Goal: Transaction & Acquisition: Purchase product/service

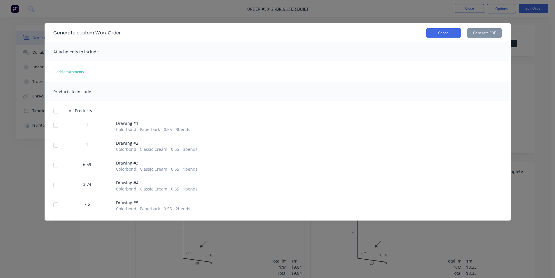
click at [456, 31] on button "Cancel" at bounding box center [443, 32] width 35 height 9
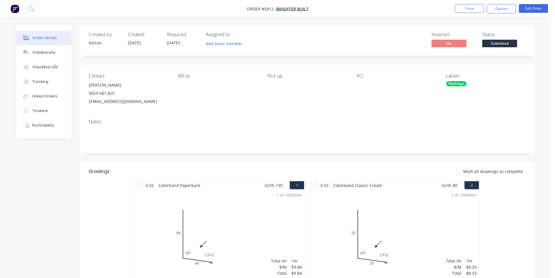
click at [467, 13] on nav "Order #5812 - Brighter Built Close Options Edit Order" at bounding box center [277, 8] width 555 height 17
click at [467, 12] on button "Close" at bounding box center [469, 8] width 29 height 9
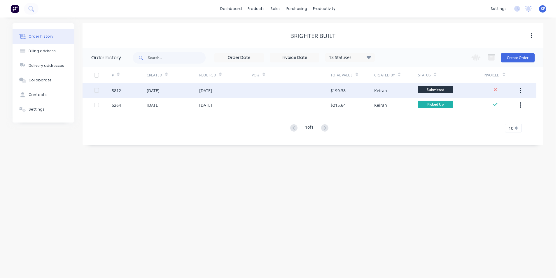
click at [360, 95] on div "$199.38" at bounding box center [352, 90] width 44 height 15
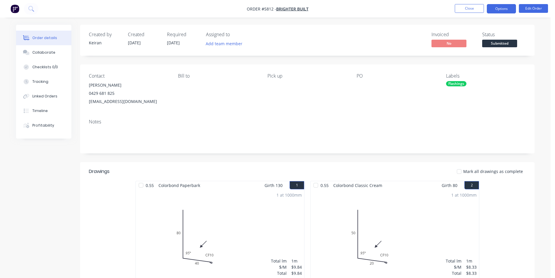
click at [494, 13] on button "Options" at bounding box center [501, 8] width 29 height 9
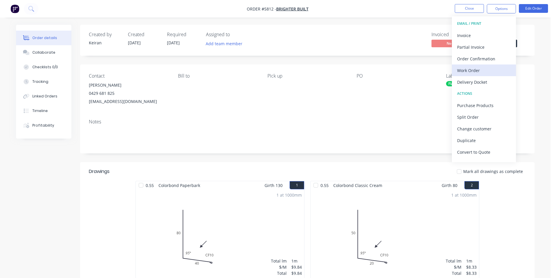
click at [470, 73] on div "Work Order" at bounding box center [484, 70] width 54 height 8
click at [470, 75] on button "Custom" at bounding box center [484, 70] width 64 height 12
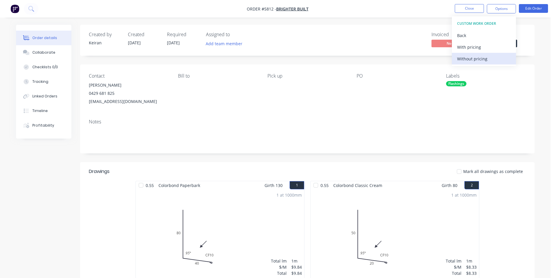
click at [476, 59] on div "Without pricing" at bounding box center [484, 58] width 54 height 8
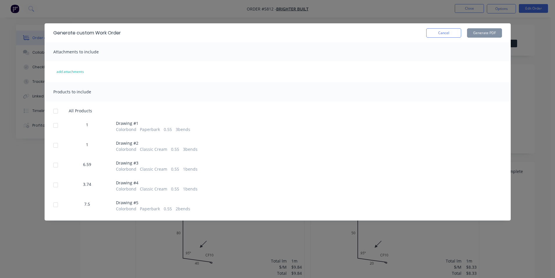
click at [52, 113] on div at bounding box center [56, 111] width 12 height 12
click at [482, 32] on button "Generate PDF" at bounding box center [484, 32] width 35 height 9
click at [431, 34] on button "Cancel" at bounding box center [443, 32] width 35 height 9
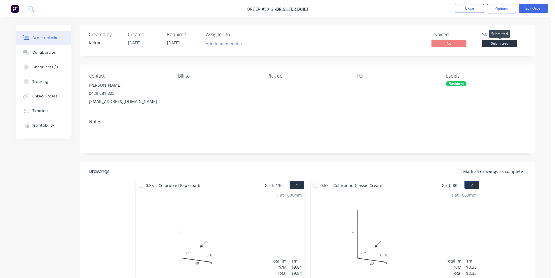
click at [507, 42] on span "Submitted" at bounding box center [499, 43] width 35 height 7
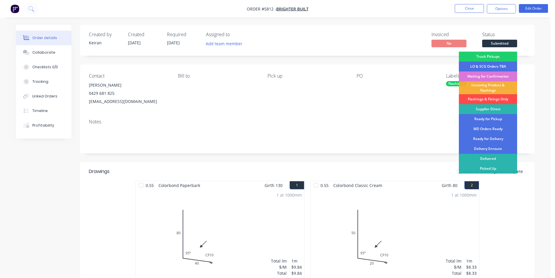
click at [495, 98] on div "Flashings & Fixings Only" at bounding box center [488, 99] width 58 height 10
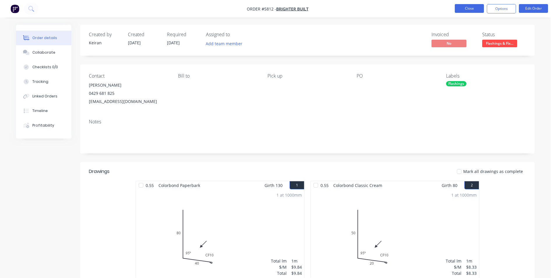
click at [475, 8] on button "Close" at bounding box center [469, 8] width 29 height 9
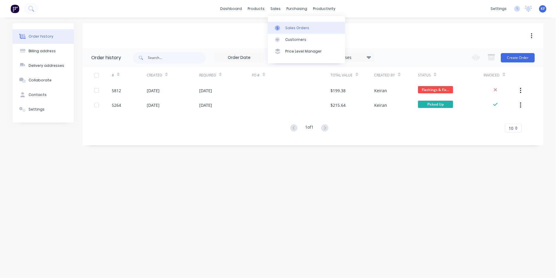
click at [286, 25] on link "Sales Orders" at bounding box center [306, 28] width 77 height 12
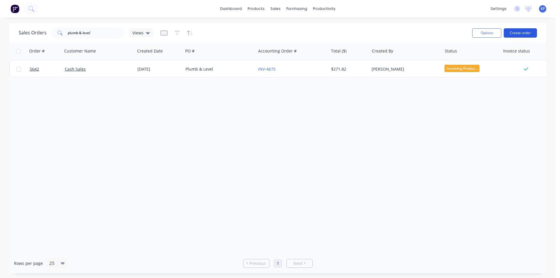
click at [531, 35] on button "Create order" at bounding box center [519, 32] width 33 height 9
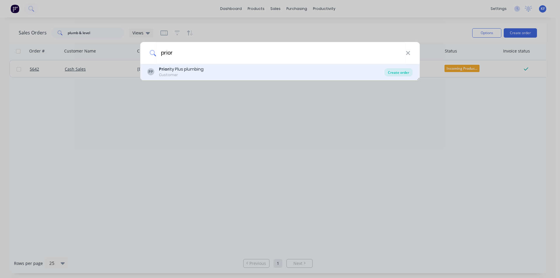
type input "prior"
click at [407, 74] on div "Create order" at bounding box center [398, 72] width 28 height 8
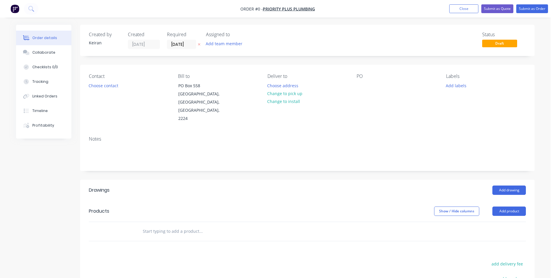
click at [185, 225] on input "text" at bounding box center [201, 231] width 117 height 12
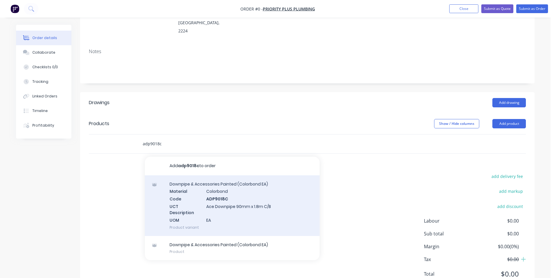
type input "adp9018c"
click at [224, 194] on div "Downpipe & Accessories Painted (Colorbond EA) Material Colorbond Code ADP9018C …" at bounding box center [232, 205] width 175 height 61
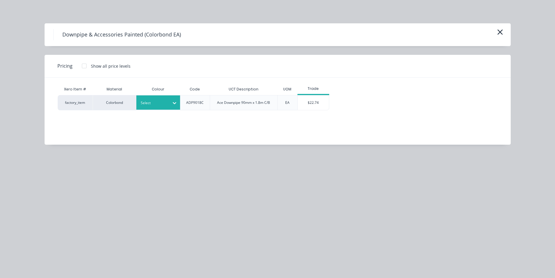
click at [166, 106] on div "Select" at bounding box center [158, 102] width 44 height 14
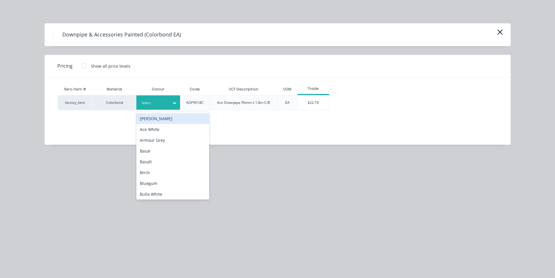
type input "tb"
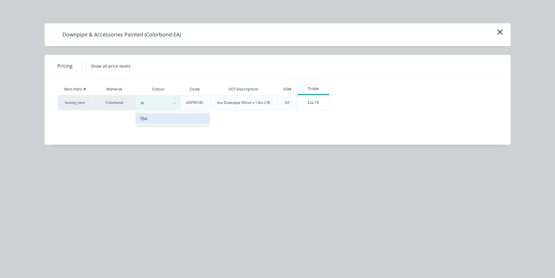
click at [156, 119] on div "TBA" at bounding box center [172, 118] width 73 height 11
click at [321, 110] on div "Xero Item # Material Colour Code UCT Description UOM Trade factory_item Colorbo…" at bounding box center [274, 107] width 458 height 58
drag, startPoint x: 321, startPoint y: 104, endPoint x: 314, endPoint y: 106, distance: 7.3
click at [321, 104] on div "$22.74" at bounding box center [313, 102] width 31 height 15
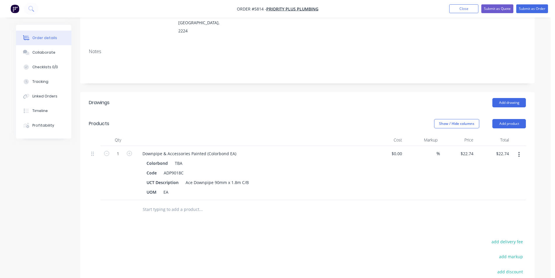
click at [180, 203] on input "text" at bounding box center [201, 209] width 117 height 12
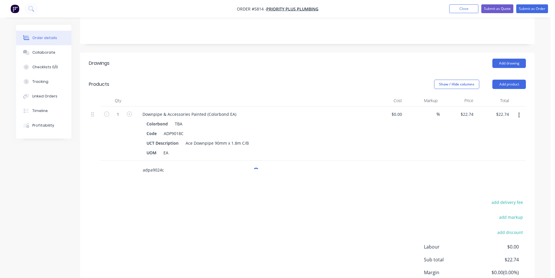
scroll to position [169, 0]
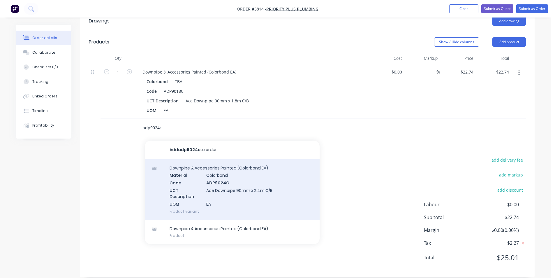
type input "adp9024c"
click at [227, 194] on div "Downpipe & Accessories Painted (Colorbond EA) Material Colorbond Code ADP9024C …" at bounding box center [232, 189] width 175 height 61
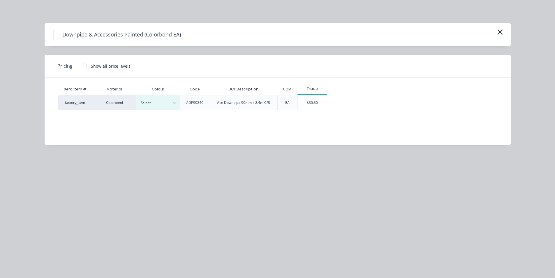
click at [167, 90] on div "Colour" at bounding box center [158, 89] width 44 height 12
click at [169, 98] on div "Select" at bounding box center [158, 102] width 44 height 14
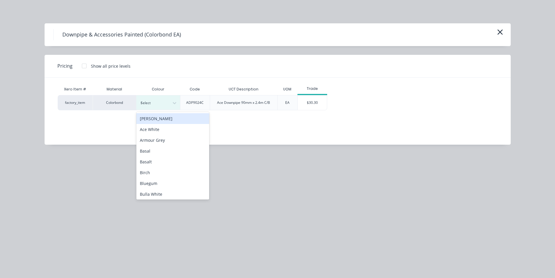
type input "tb"
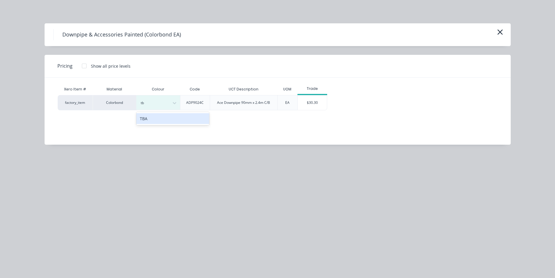
click at [174, 117] on div "TBA" at bounding box center [172, 118] width 73 height 11
drag, startPoint x: 301, startPoint y: 99, endPoint x: 298, endPoint y: 105, distance: 7.0
click at [302, 99] on div "$30.30" at bounding box center [312, 102] width 29 height 15
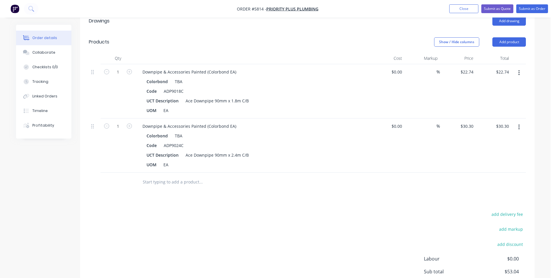
click at [158, 176] on input "text" at bounding box center [201, 182] width 117 height 12
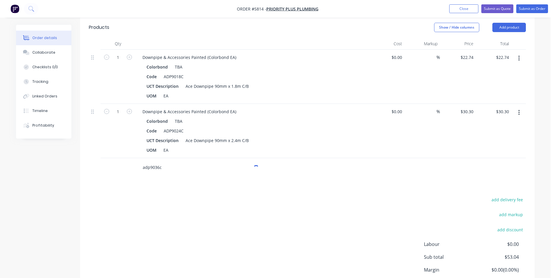
scroll to position [198, 0]
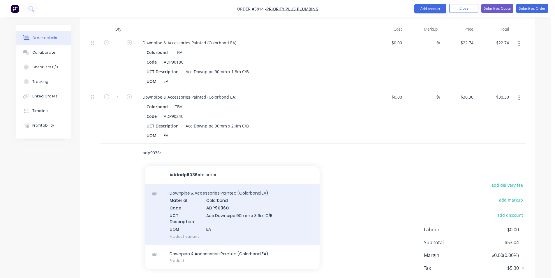
type input "adp9036c"
click at [263, 188] on div "Downpipe & Accessories Painted (Colorbond EA) Material Colorbond Code ADP9036C …" at bounding box center [232, 214] width 175 height 61
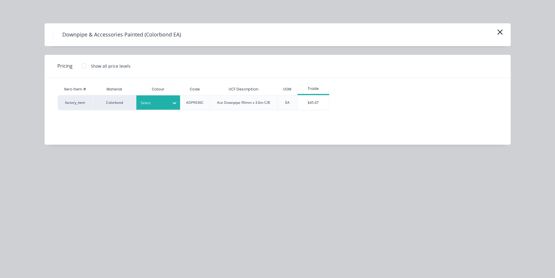
click at [173, 110] on div at bounding box center [174, 103] width 10 height 14
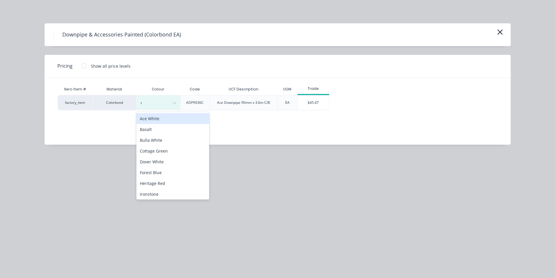
type input "tb"
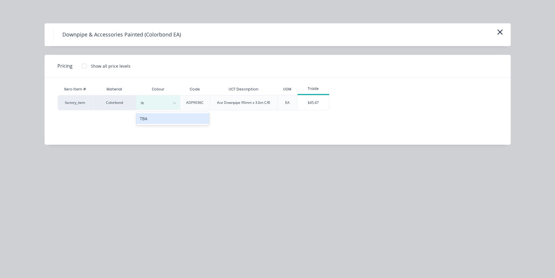
click at [170, 119] on div "TBA" at bounding box center [172, 118] width 73 height 11
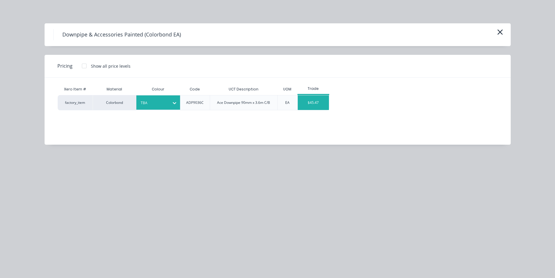
click at [309, 105] on div "$45.47" at bounding box center [313, 102] width 31 height 15
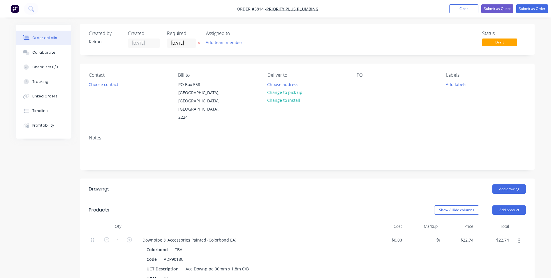
scroll to position [0, 0]
click at [102, 83] on button "Choose contact" at bounding box center [104, 85] width 36 height 8
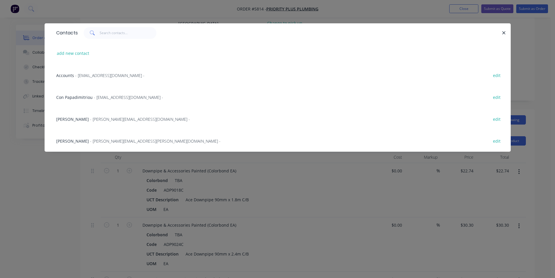
scroll to position [117, 0]
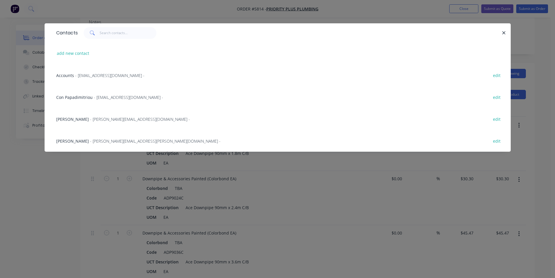
click at [504, 32] on icon "button" at bounding box center [504, 32] width 4 height 5
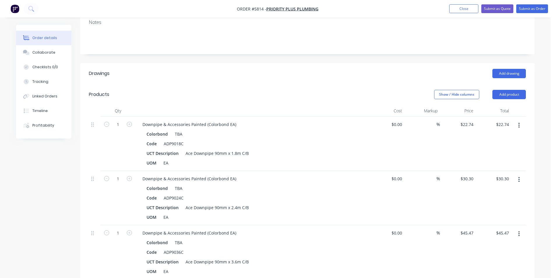
scroll to position [0, 0]
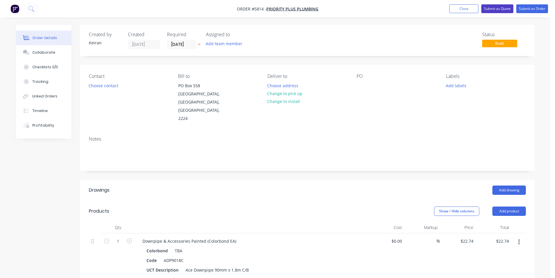
click at [490, 9] on button "Submit as Quote" at bounding box center [497, 8] width 32 height 9
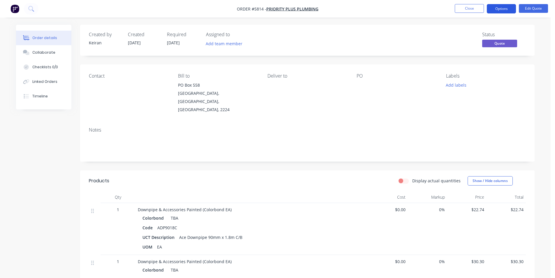
click at [501, 8] on button "Options" at bounding box center [501, 8] width 29 height 9
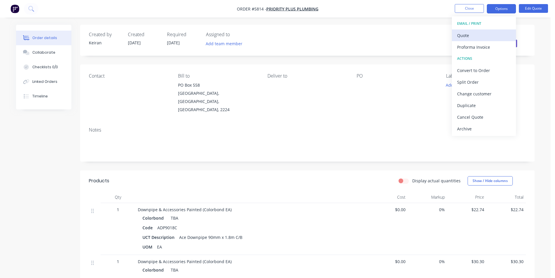
click at [485, 34] on div "Quote" at bounding box center [484, 35] width 54 height 8
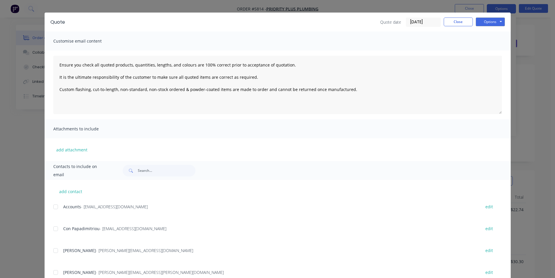
scroll to position [31, 0]
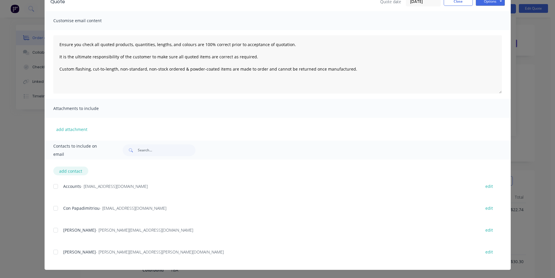
click at [67, 169] on button "add contact" at bounding box center [70, 170] width 35 height 9
type textarea "Ensure you check all quoted products, quantities, lengths, and colours are 100%…"
select select "AU"
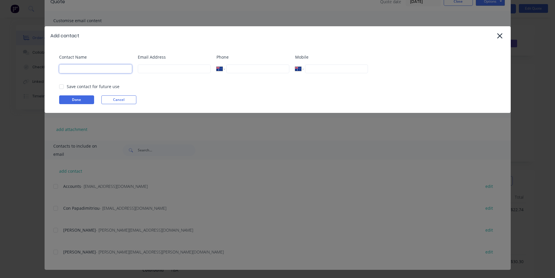
click at [92, 72] on input at bounding box center [95, 68] width 73 height 9
type input "[PERSON_NAME]"
type input "[PERSON_NAME][EMAIL_ADDRESS][DOMAIN_NAME]"
click at [88, 99] on button "Done" at bounding box center [76, 99] width 35 height 9
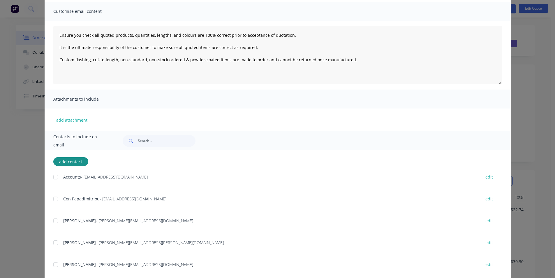
click at [57, 253] on div "Accounts - [EMAIL_ADDRESS][DOMAIN_NAME] edit Con Papadimitriou - [EMAIL_ADDRESS…" at bounding box center [282, 227] width 458 height 109
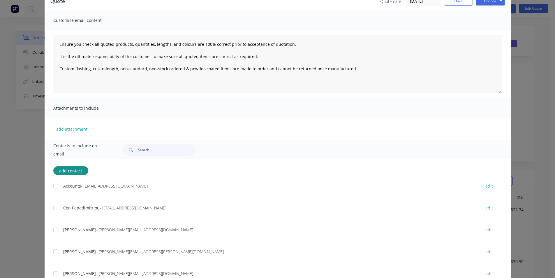
scroll to position [53, 0]
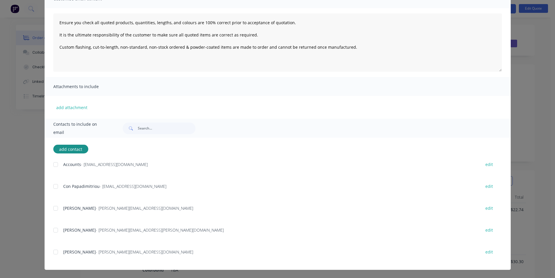
click at [53, 253] on div at bounding box center [56, 252] width 12 height 12
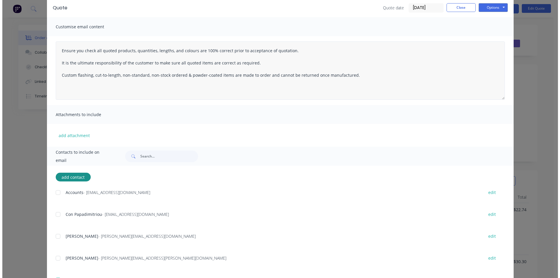
scroll to position [0, 0]
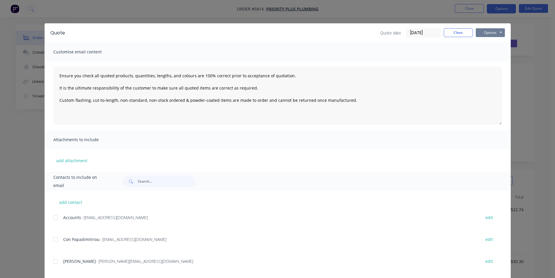
click at [497, 33] on button "Options" at bounding box center [490, 32] width 29 height 9
click at [493, 62] on button "Email" at bounding box center [494, 62] width 37 height 10
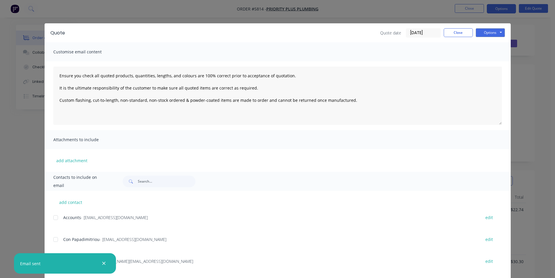
click at [104, 264] on icon "button" at bounding box center [104, 263] width 4 height 5
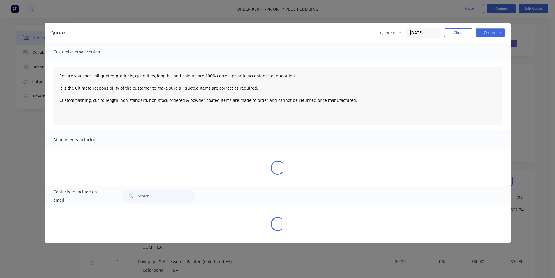
type textarea "Ensure you check all quoted products, quantities, lengths, and colours are 100%…"
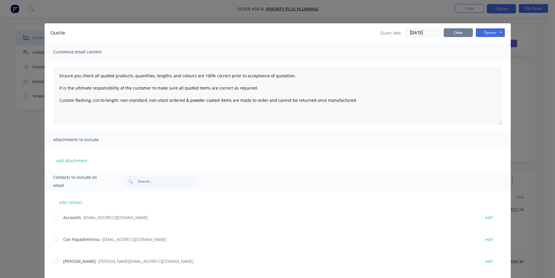
drag, startPoint x: 456, startPoint y: 32, endPoint x: 554, endPoint y: 89, distance: 112.6
click at [456, 32] on button "Close" at bounding box center [458, 32] width 29 height 9
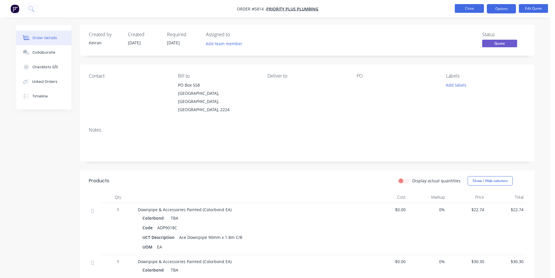
click at [460, 7] on button "Close" at bounding box center [469, 8] width 29 height 9
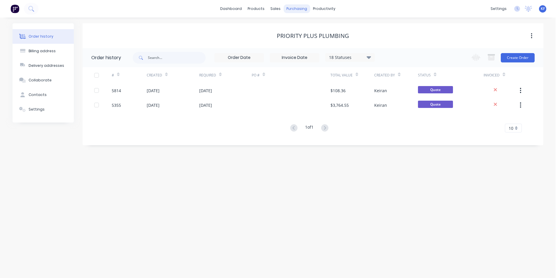
click at [300, 10] on div "purchasing" at bounding box center [296, 8] width 27 height 9
click at [314, 23] on link "Purchase Orders" at bounding box center [320, 28] width 77 height 12
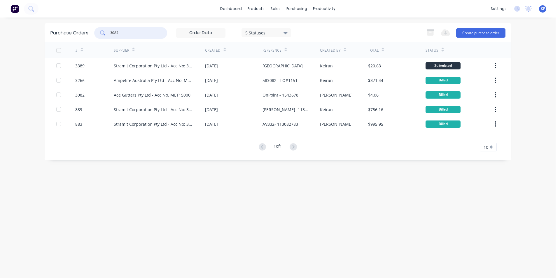
click at [131, 31] on input "3082" at bounding box center [134, 33] width 48 height 6
drag, startPoint x: 139, startPoint y: 35, endPoint x: 37, endPoint y: 22, distance: 103.4
click at [45, 29] on div "Purchase Orders 3082 5 Statuses 5 Statuses Export to Excel (XLSX) Create purcha…" at bounding box center [278, 32] width 466 height 19
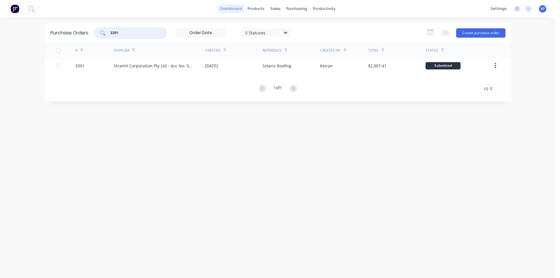
type input "3391"
click at [282, 6] on div "sales" at bounding box center [275, 8] width 16 height 9
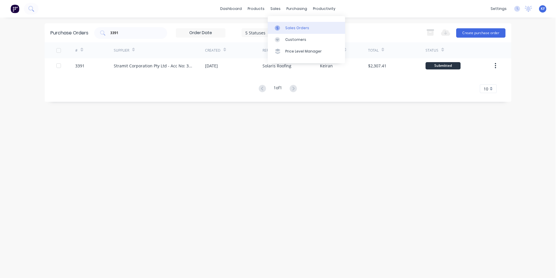
click at [287, 30] on div "Sales Orders" at bounding box center [297, 27] width 24 height 5
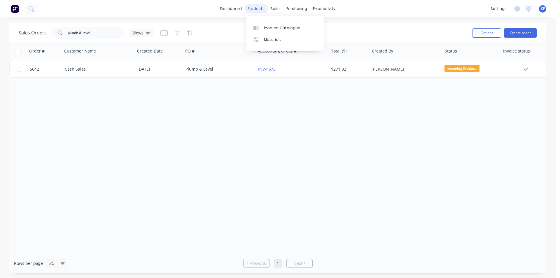
click at [265, 9] on div "products" at bounding box center [256, 8] width 23 height 9
click at [271, 8] on div "sales" at bounding box center [275, 8] width 16 height 9
drag, startPoint x: 90, startPoint y: 34, endPoint x: 27, endPoint y: 30, distance: 63.9
click at [27, 31] on div "Sales Orders plumb & level Views" at bounding box center [86, 33] width 135 height 12
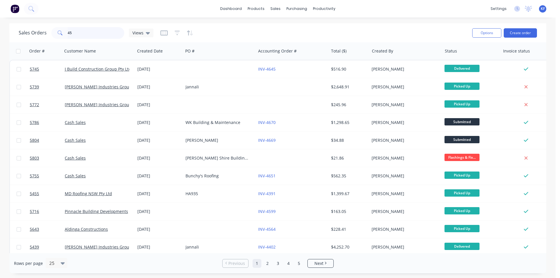
click at [36, 27] on div "Sales Orders 45 Views" at bounding box center [86, 33] width 135 height 12
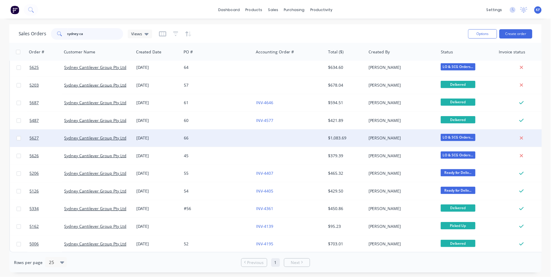
scroll to position [5, 0]
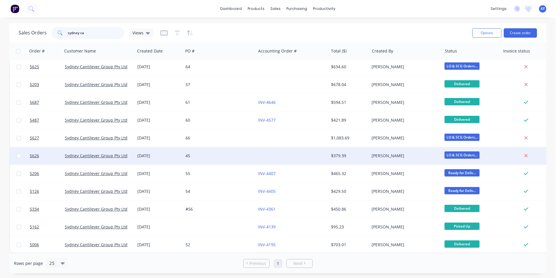
type input "sydney ca"
click at [195, 153] on div "45" at bounding box center [217, 156] width 65 height 6
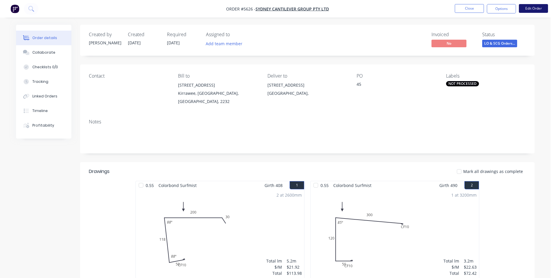
click at [528, 9] on button "Edit Order" at bounding box center [533, 8] width 29 height 9
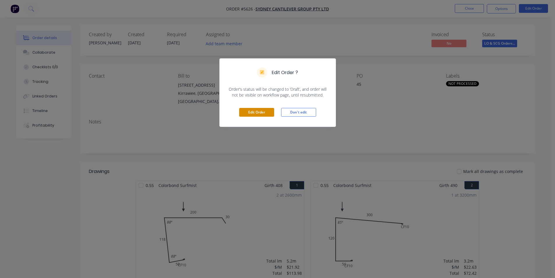
click at [262, 112] on button "Edit Order" at bounding box center [256, 112] width 35 height 9
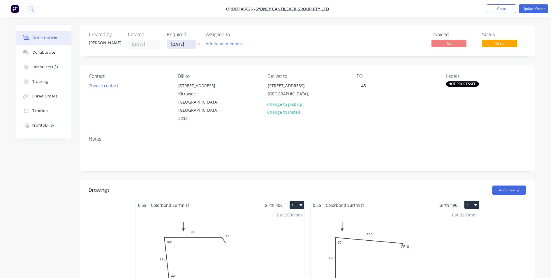
click at [178, 43] on input "[DATE]" at bounding box center [181, 44] width 29 height 9
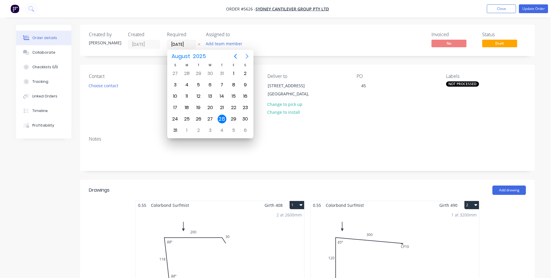
click at [245, 56] on icon "Next page" at bounding box center [247, 56] width 7 height 7
click at [224, 94] on div "18" at bounding box center [222, 96] width 9 height 9
type input "[DATE]"
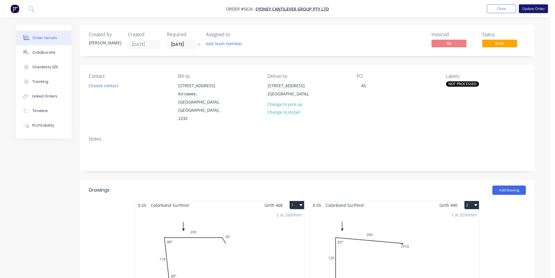
click at [528, 9] on button "Update Order" at bounding box center [533, 8] width 29 height 9
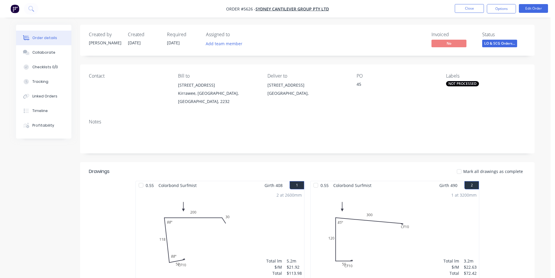
drag, startPoint x: 506, startPoint y: 10, endPoint x: 504, endPoint y: 15, distance: 5.3
click at [506, 10] on button "Options" at bounding box center [501, 8] width 29 height 9
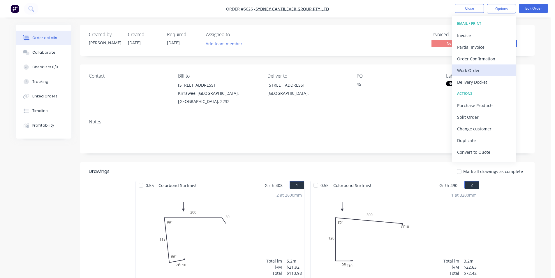
click at [480, 71] on div "Work Order" at bounding box center [484, 70] width 54 height 8
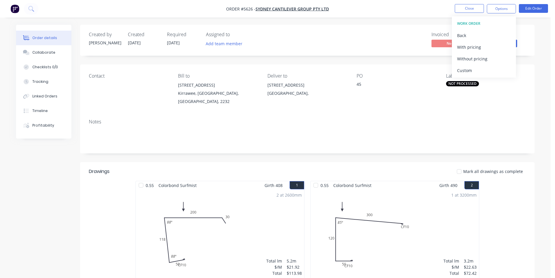
click at [479, 72] on div "Custom" at bounding box center [484, 70] width 54 height 8
click at [478, 61] on div "Without pricing" at bounding box center [484, 58] width 54 height 8
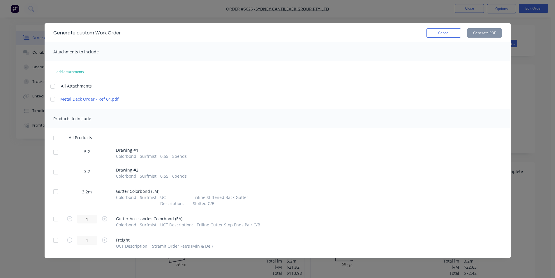
click at [57, 147] on div at bounding box center [56, 152] width 12 height 12
click at [58, 154] on div at bounding box center [56, 152] width 12 height 12
drag, startPoint x: 56, startPoint y: 169, endPoint x: 56, endPoint y: 173, distance: 3.5
click at [56, 169] on div at bounding box center [56, 172] width 12 height 12
click at [57, 156] on div at bounding box center [56, 152] width 12 height 12
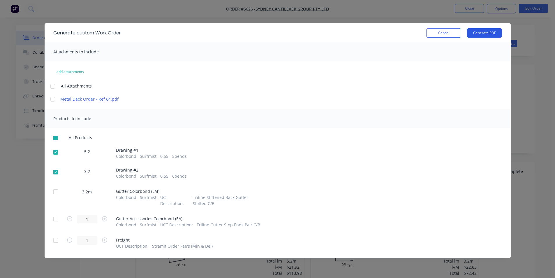
click at [482, 36] on button "Generate PDF" at bounding box center [484, 32] width 35 height 9
click at [453, 36] on button "Cancel" at bounding box center [443, 32] width 35 height 9
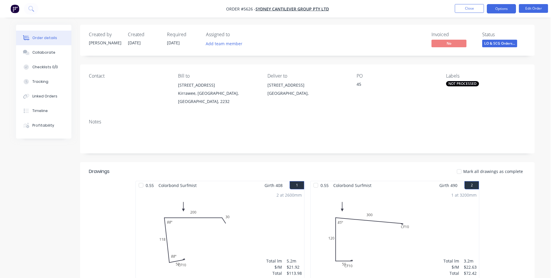
click at [494, 7] on button "Options" at bounding box center [501, 8] width 29 height 9
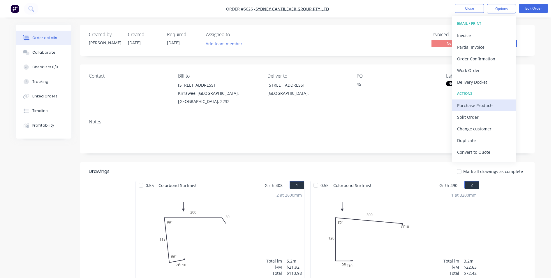
click at [482, 107] on div "Purchase Products" at bounding box center [484, 105] width 54 height 8
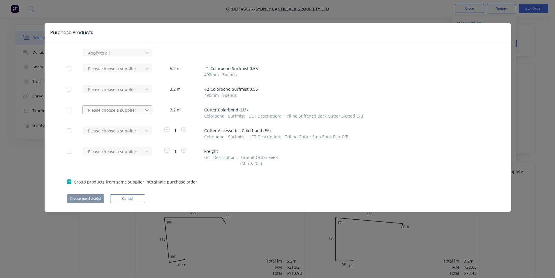
click at [145, 112] on icon at bounding box center [147, 110] width 6 height 6
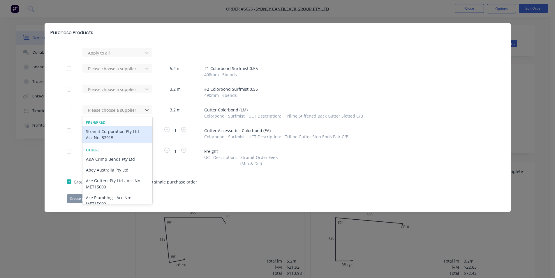
click at [136, 131] on div "Stramit Corporation Pty Ltd - Acc No: 32915" at bounding box center [117, 134] width 70 height 17
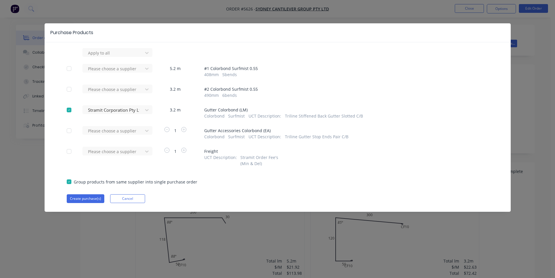
click at [138, 138] on div "Please choose a supplier" at bounding box center [114, 133] width 64 height 14
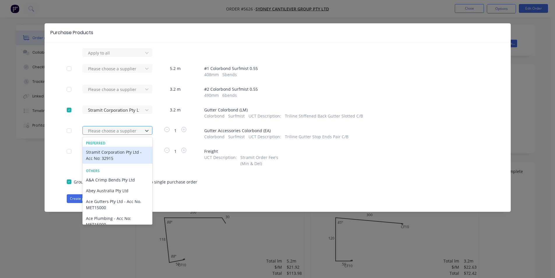
click at [138, 134] on div "Please choose a supplier" at bounding box center [114, 130] width 56 height 9
click at [130, 152] on div "Stramit Corporation Pty Ltd - Acc No: 32915" at bounding box center [117, 155] width 70 height 17
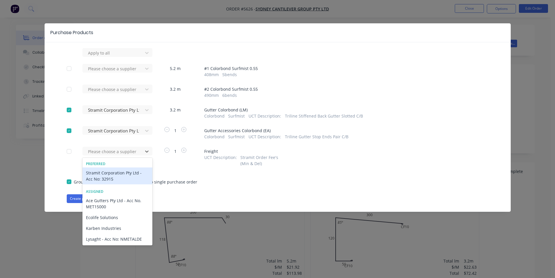
drag, startPoint x: 127, startPoint y: 154, endPoint x: 111, endPoint y: 175, distance: 26.4
click at [127, 156] on div "43 results available. Use Up and Down to choose options, press Enter to select …" at bounding box center [114, 157] width 64 height 20
click at [111, 175] on div "Stramit Corporation Pty Ltd - Acc No: 32915" at bounding box center [117, 175] width 70 height 17
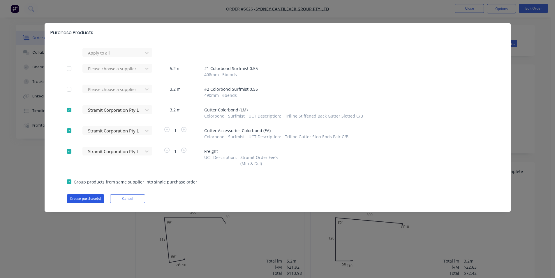
drag, startPoint x: 96, startPoint y: 203, endPoint x: 98, endPoint y: 201, distance: 3.3
click at [96, 203] on div "Purchase Products Apply to all Please choose a supplier 5.2 m # 1 Colorbond Sur…" at bounding box center [278, 117] width 466 height 188
click at [98, 201] on button "Create purchase(s)" at bounding box center [86, 198] width 38 height 9
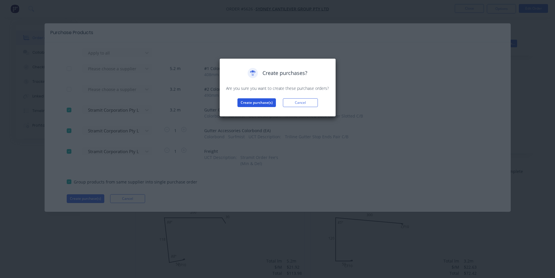
click at [266, 103] on button "Create purchase(s)" at bounding box center [257, 102] width 38 height 9
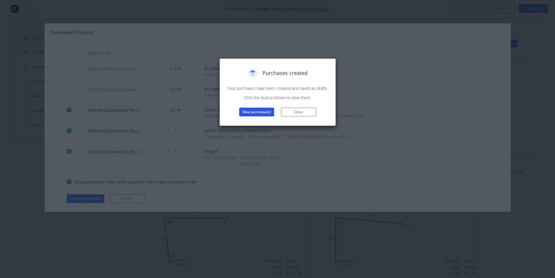
click at [253, 116] on button "View purchase(s)" at bounding box center [256, 112] width 35 height 9
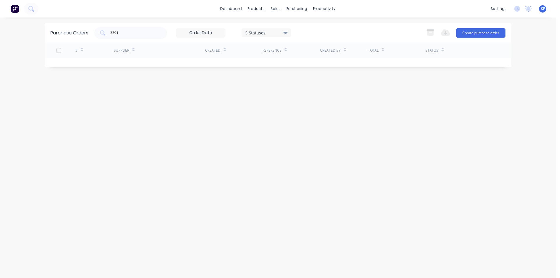
drag, startPoint x: 87, startPoint y: 27, endPoint x: 68, endPoint y: 27, distance: 19.2
click at [80, 25] on div "Purchase Orders 3391 5 Statuses 5 Statuses Export to Excel (XLSX) Create purcha…" at bounding box center [278, 32] width 466 height 19
click at [144, 26] on div "Purchase Orders 3391 5 Statuses 5 Statuses Export to Excel (XLSX) Create purcha…" at bounding box center [278, 32] width 466 height 19
click at [173, 30] on div "3391 5 Statuses 5 Statuses" at bounding box center [192, 33] width 197 height 12
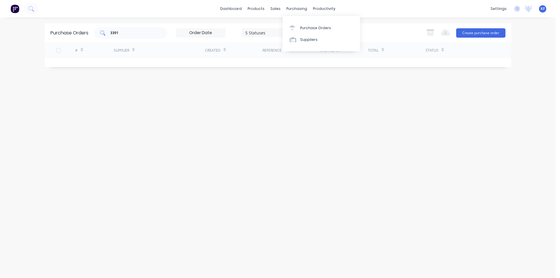
click at [156, 37] on div "3391" at bounding box center [130, 33] width 73 height 12
type input "3"
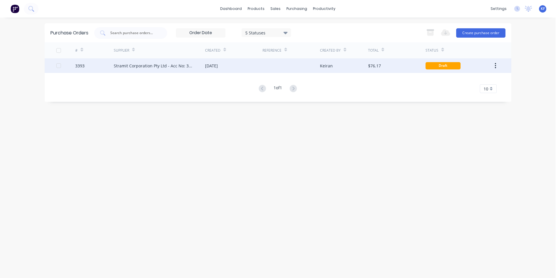
click at [250, 65] on div "[DATE]" at bounding box center [233, 65] width 57 height 15
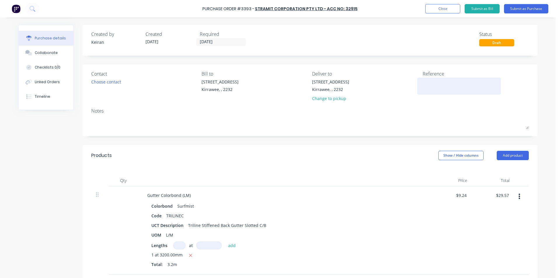
click at [438, 83] on textarea at bounding box center [458, 85] width 73 height 13
type textarea "SCG #"
type textarea "x"
type textarea "SCG #4"
type textarea "x"
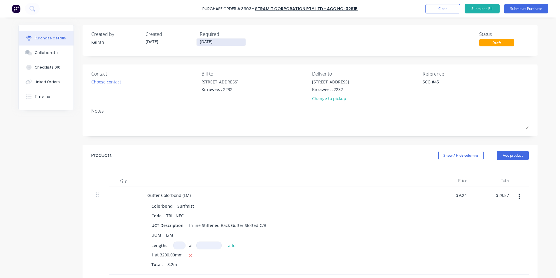
type textarea "SCG #45"
type textarea "x"
type textarea "SCG #45"
click at [210, 42] on input "[DATE]" at bounding box center [220, 41] width 49 height 7
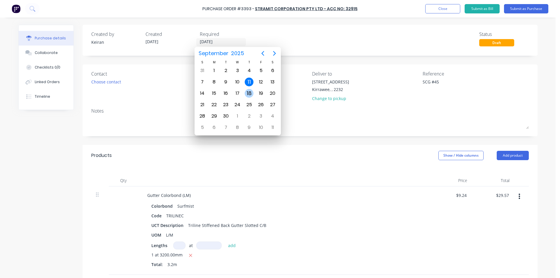
click at [247, 95] on div "18" at bounding box center [249, 93] width 9 height 9
type textarea "x"
type input "[DATE]"
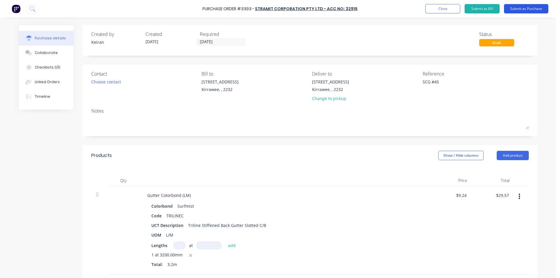
click at [513, 8] on button "Submit as Purchase" at bounding box center [526, 8] width 44 height 9
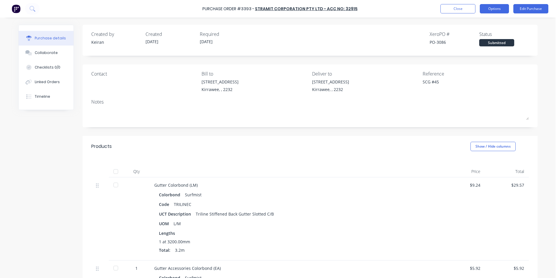
click at [495, 10] on button "Options" at bounding box center [493, 8] width 29 height 9
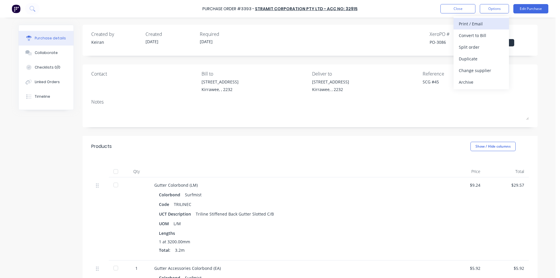
click at [479, 26] on div "Print / Email" at bounding box center [480, 24] width 45 height 8
click at [480, 44] on div "Without pricing" at bounding box center [480, 47] width 45 height 8
type textarea "x"
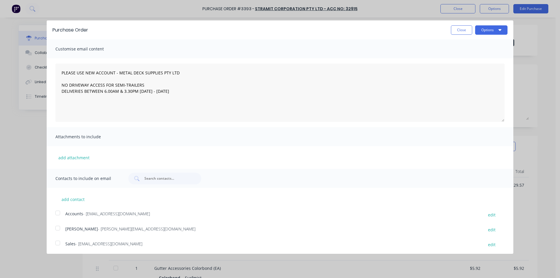
click at [57, 241] on div at bounding box center [58, 243] width 12 height 12
type textarea "PLEASE USE NEW ACCOUNT - METAL DECK SUPPLIES PTY LTD NO DRIVEWAY ACCESS FOR SEM…"
click at [498, 29] on icon "button" at bounding box center [499, 30] width 3 height 2
click at [483, 58] on div "Email" at bounding box center [479, 56] width 45 height 8
type textarea "x"
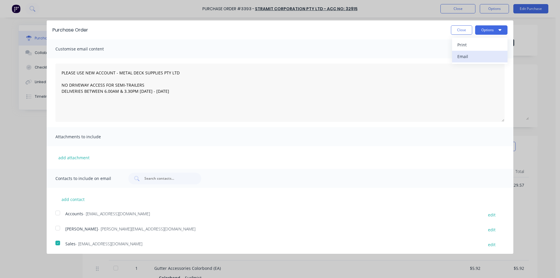
type textarea "PLEASE USE NEW ACCOUNT - METAL DECK SUPPLIES PTY LTD NO DRIVEWAY ACCESS FOR SEM…"
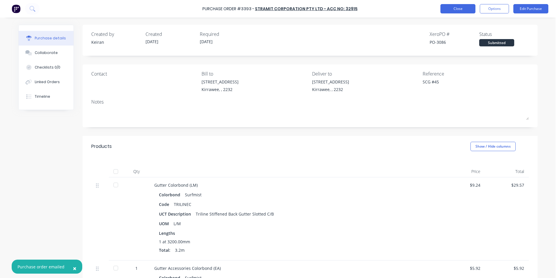
click at [456, 8] on button "Close" at bounding box center [457, 8] width 35 height 9
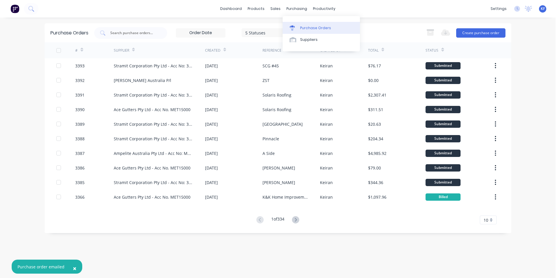
click at [310, 28] on div "Purchase Orders" at bounding box center [315, 27] width 31 height 5
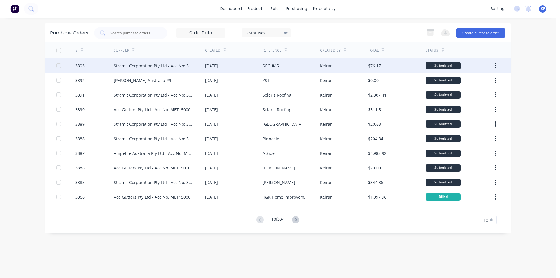
click at [171, 65] on div "Stramit Corporation Pty Ltd - Acc No: 32915" at bounding box center [154, 66] width 80 height 6
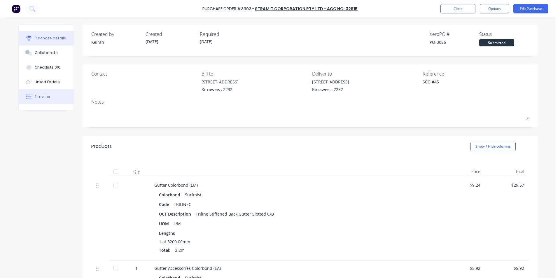
click at [43, 99] on button "Timeline" at bounding box center [46, 96] width 55 height 15
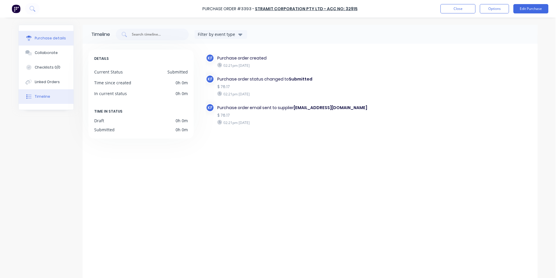
click at [51, 35] on button "Purchase details" at bounding box center [46, 38] width 55 height 15
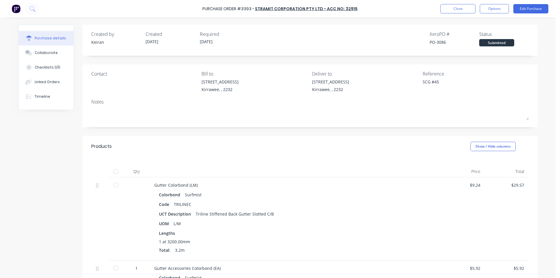
type textarea "x"
click at [467, 12] on button "Close" at bounding box center [457, 8] width 35 height 9
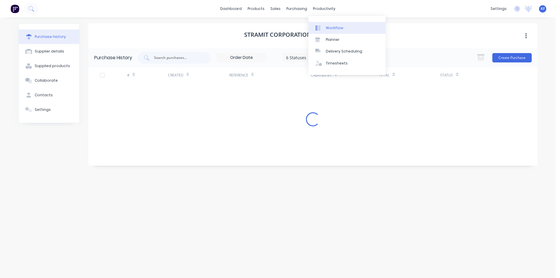
click at [329, 13] on div "productivity" at bounding box center [324, 8] width 28 height 9
click at [348, 50] on div "Delivery Scheduling" at bounding box center [344, 51] width 36 height 5
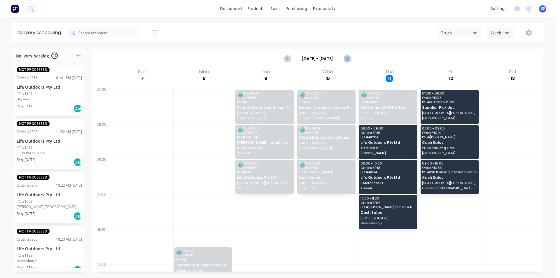
click at [345, 60] on icon "Next page" at bounding box center [346, 58] width 7 height 7
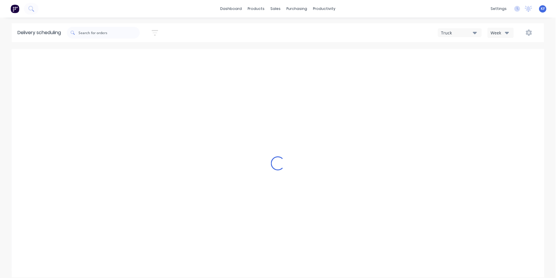
type input "[DATE] - [DATE]"
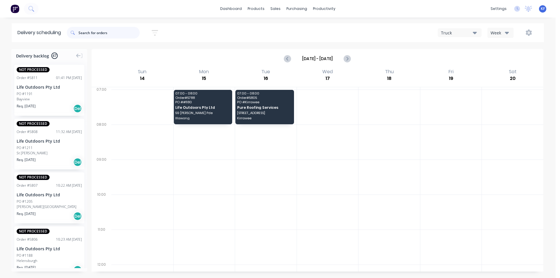
click at [91, 32] on input "text" at bounding box center [108, 33] width 61 height 12
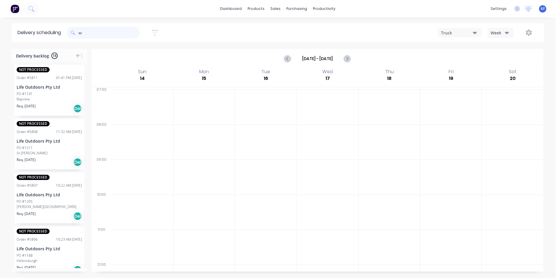
type input "s"
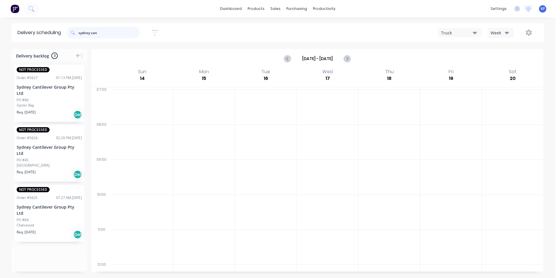
type input "sydney can"
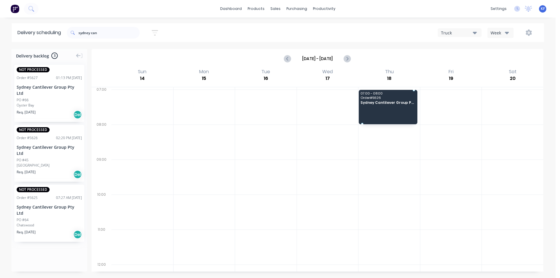
drag, startPoint x: 46, startPoint y: 151, endPoint x: 370, endPoint y: 102, distance: 327.5
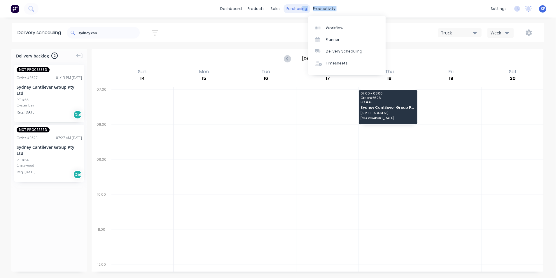
drag, startPoint x: 301, startPoint y: 4, endPoint x: 304, endPoint y: 9, distance: 6.0
click at [301, 5] on div "dashboard products sales purchasing productivity dashboard products Product Cat…" at bounding box center [277, 8] width 555 height 17
click at [304, 9] on div "purchasing" at bounding box center [296, 8] width 27 height 9
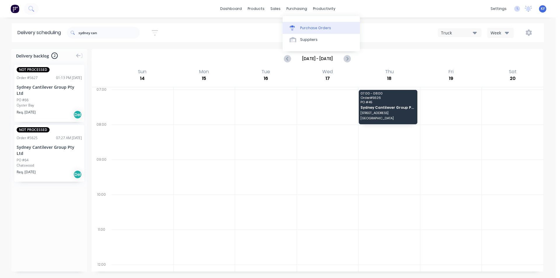
click at [317, 27] on div "Purchase Orders" at bounding box center [315, 27] width 31 height 5
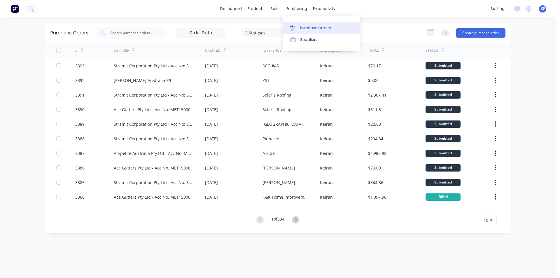
drag, startPoint x: 288, startPoint y: 8, endPoint x: 312, endPoint y: 24, distance: 28.5
click at [288, 8] on div "purchasing" at bounding box center [296, 8] width 27 height 9
click at [318, 31] on link "Purchase Orders" at bounding box center [320, 28] width 77 height 12
click at [142, 35] on input "text" at bounding box center [134, 33] width 48 height 6
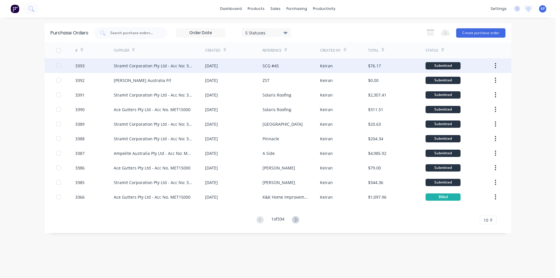
click at [182, 66] on div "Stramit Corporation Pty Ltd - Acc No: 32915" at bounding box center [154, 66] width 80 height 6
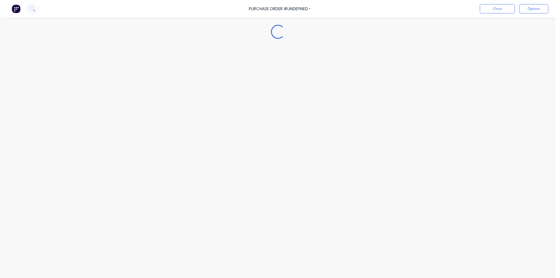
type textarea "x"
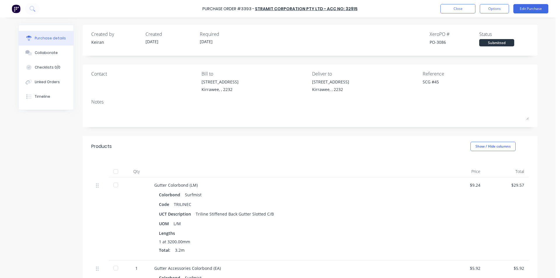
click at [58, 54] on button "Collaborate" at bounding box center [46, 52] width 55 height 15
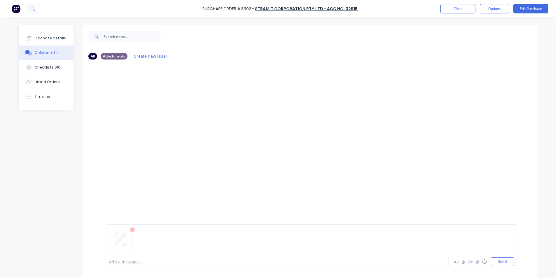
click at [509, 267] on div "Add a message... Aa @ ☺ Send" at bounding box center [311, 246] width 411 height 45
click at [504, 263] on button "Send" at bounding box center [501, 261] width 23 height 9
click at [461, 12] on button "Close" at bounding box center [457, 8] width 35 height 9
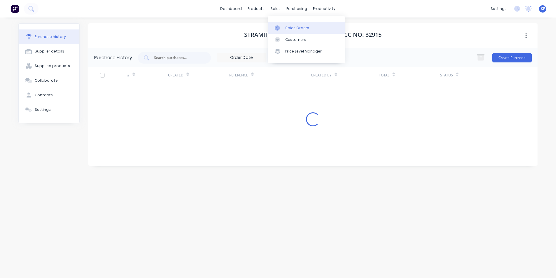
click at [287, 28] on div "Sales Orders" at bounding box center [297, 27] width 24 height 5
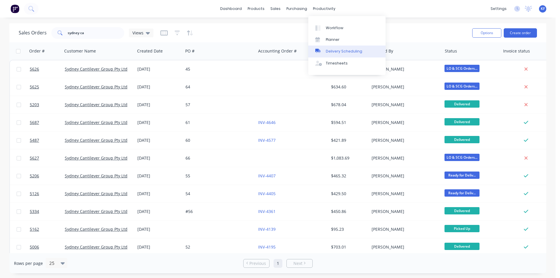
click at [339, 48] on link "Delivery Scheduling" at bounding box center [346, 51] width 77 height 12
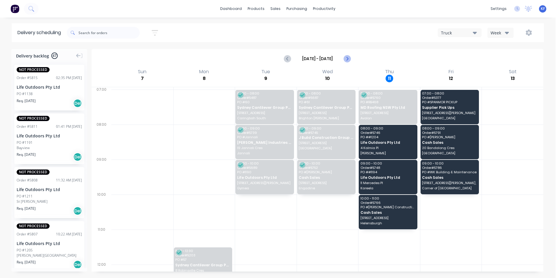
click at [348, 60] on icon "Next page" at bounding box center [346, 58] width 7 height 7
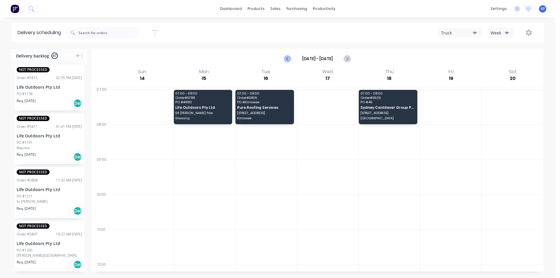
click at [286, 61] on icon "Previous page" at bounding box center [287, 58] width 7 height 7
type input "[DATE] - [DATE]"
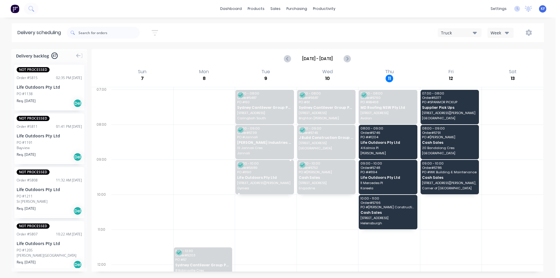
click at [261, 182] on span "[STREET_ADDRESS][PERSON_NAME]" at bounding box center [264, 182] width 54 height 3
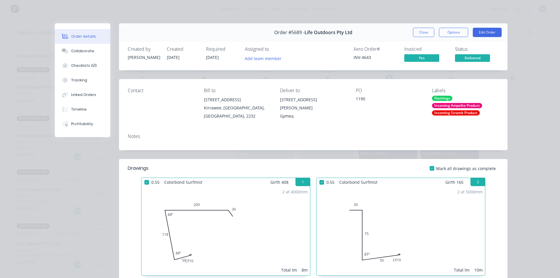
drag, startPoint x: 300, startPoint y: 12, endPoint x: 337, endPoint y: 11, distance: 37.3
click at [318, 10] on div "Order details Collaborate Checklists 0/0 Tracking Linked Orders Timeline Profit…" at bounding box center [280, 139] width 560 height 278
click at [423, 30] on button "Close" at bounding box center [423, 32] width 21 height 9
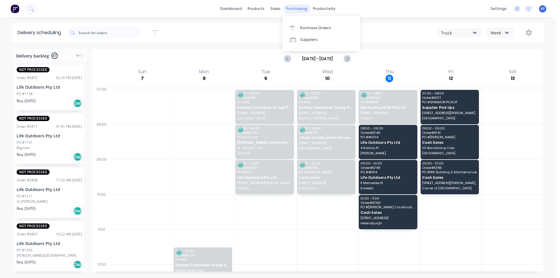
click at [293, 8] on div "purchasing" at bounding box center [296, 8] width 27 height 9
click at [308, 26] on div "Purchase Orders" at bounding box center [315, 27] width 31 height 5
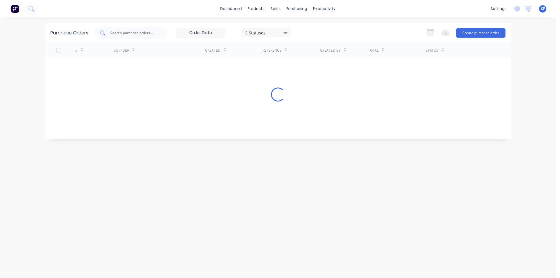
click at [133, 34] on input "text" at bounding box center [134, 33] width 48 height 6
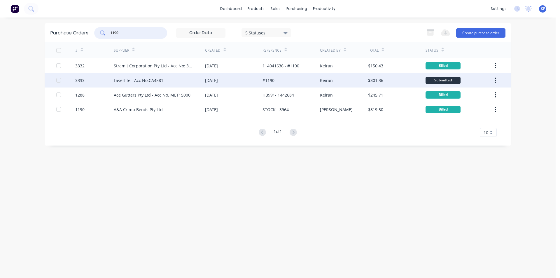
type input "1190"
click at [299, 82] on div "#1190" at bounding box center [290, 80] width 57 height 15
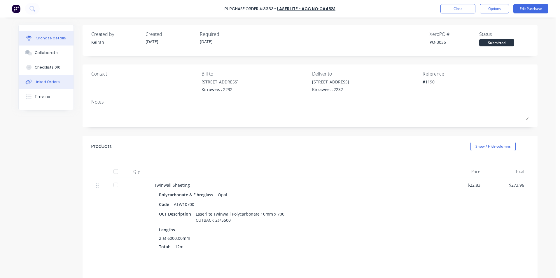
click at [52, 81] on div "Linked Orders" at bounding box center [47, 81] width 25 height 5
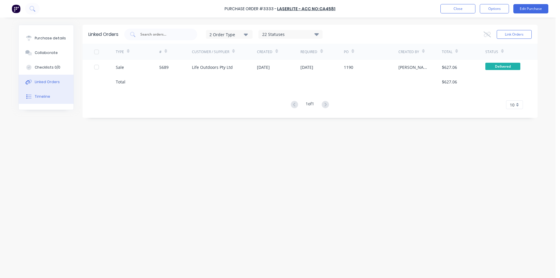
click at [53, 95] on button "Timeline" at bounding box center [46, 96] width 55 height 15
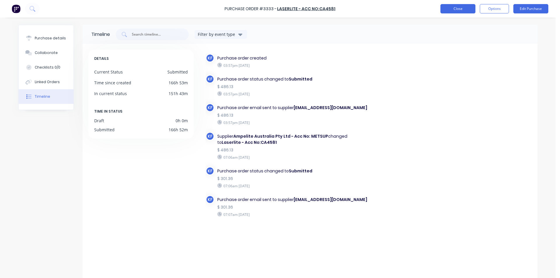
click at [461, 6] on button "Close" at bounding box center [457, 8] width 35 height 9
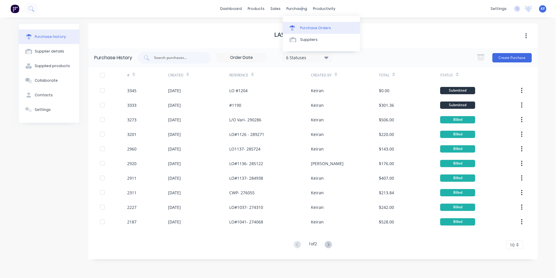
drag, startPoint x: 300, startPoint y: 10, endPoint x: 306, endPoint y: 30, distance: 21.2
click at [300, 12] on div "purchasing" at bounding box center [296, 8] width 27 height 9
click at [306, 30] on div "Purchase Orders" at bounding box center [315, 27] width 31 height 5
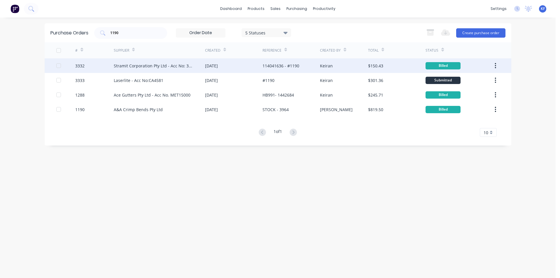
click at [230, 65] on div "[DATE]" at bounding box center [233, 65] width 57 height 15
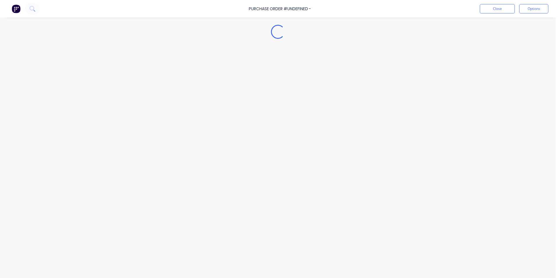
type textarea "x"
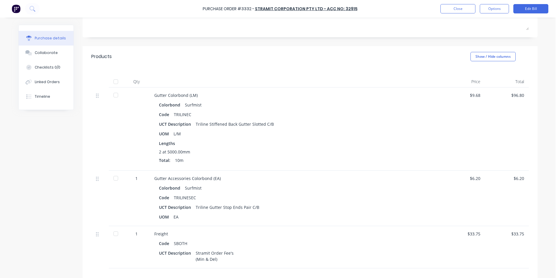
scroll to position [76, 0]
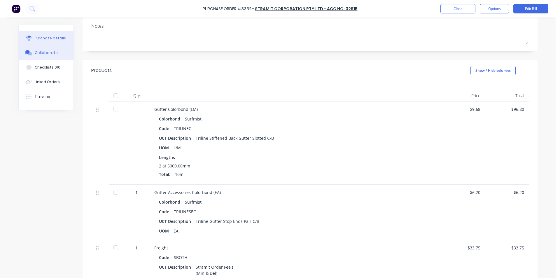
click at [45, 52] on div "Collaborate" at bounding box center [46, 52] width 23 height 5
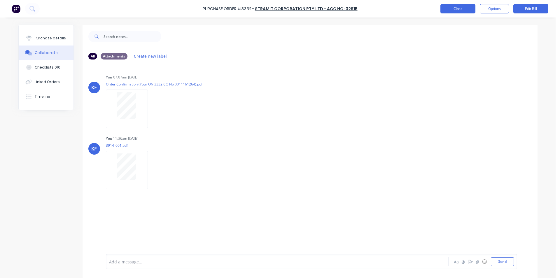
click at [451, 11] on button "Close" at bounding box center [457, 8] width 35 height 9
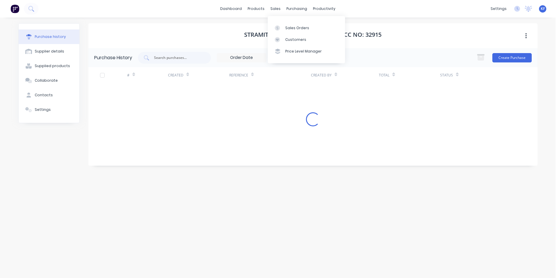
click at [276, 12] on div "sales" at bounding box center [275, 8] width 16 height 9
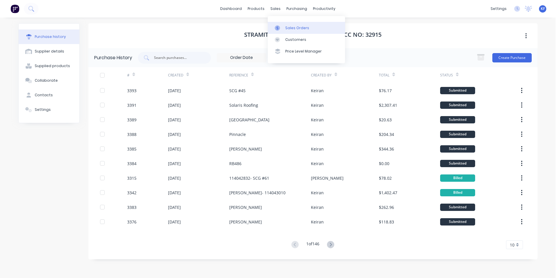
click at [286, 23] on link "Sales Orders" at bounding box center [306, 28] width 77 height 12
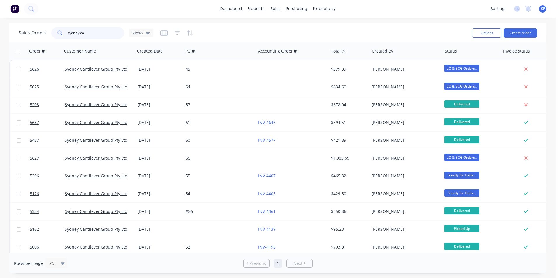
drag, startPoint x: 101, startPoint y: 33, endPoint x: 13, endPoint y: 26, distance: 88.0
click at [13, 26] on div "Sales Orders [GEOGRAPHIC_DATA] ca Views Options Create order" at bounding box center [277, 32] width 537 height 19
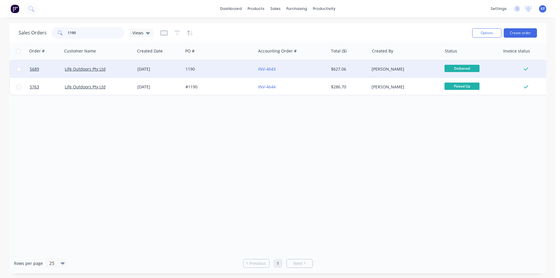
type input "1190"
click at [214, 72] on div "1190" at bounding box center [217, 69] width 65 height 6
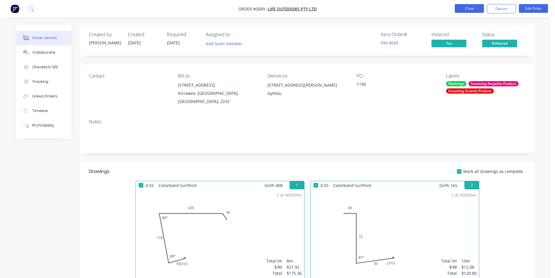
click at [459, 10] on button "Close" at bounding box center [469, 8] width 29 height 9
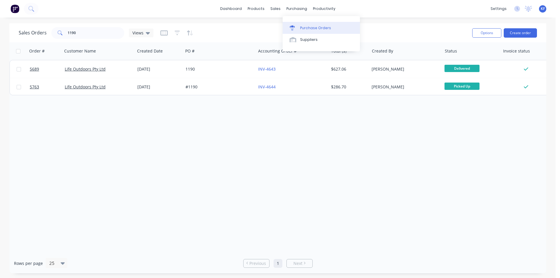
click at [309, 22] on div "Purchase Orders Suppliers" at bounding box center [320, 33] width 77 height 35
click at [309, 25] on link "Purchase Orders" at bounding box center [320, 28] width 77 height 12
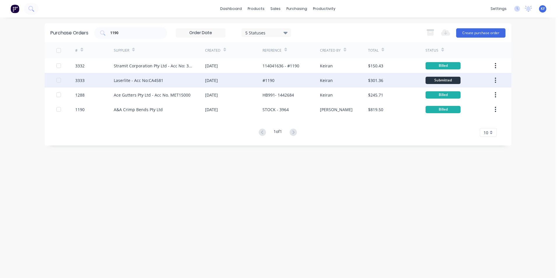
click at [245, 82] on div "[DATE]" at bounding box center [233, 80] width 57 height 15
type textarea "x"
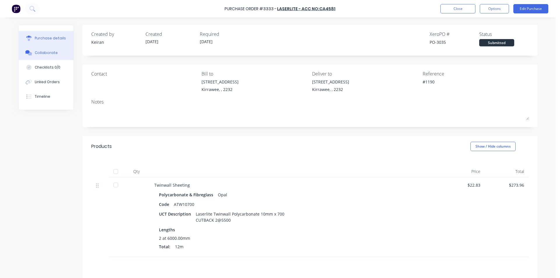
click at [35, 51] on div "Collaborate" at bounding box center [46, 52] width 23 height 5
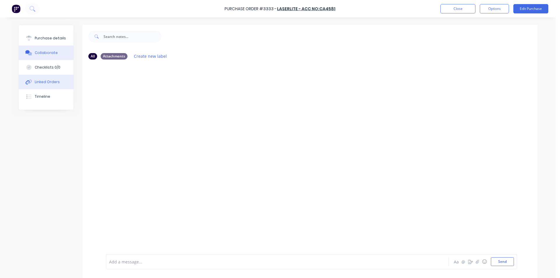
click at [52, 79] on div "Linked Orders" at bounding box center [47, 81] width 25 height 5
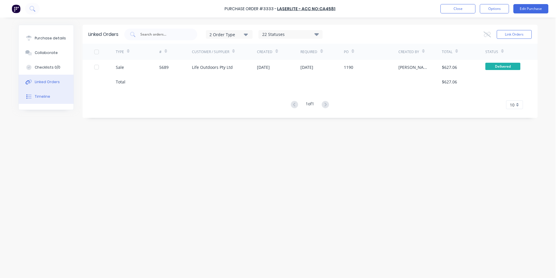
click at [49, 99] on button "Timeline" at bounding box center [46, 96] width 55 height 15
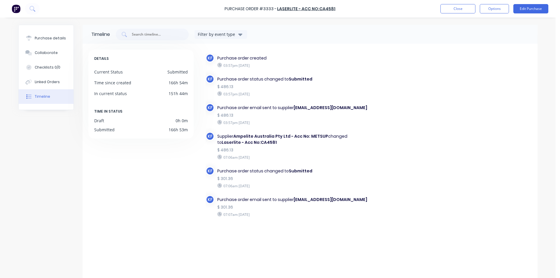
click at [445, 15] on div "Purchase Order #3333 - Laserlite - Acc No:CA4581 Close Options Edit Purchase" at bounding box center [280, 8] width 560 height 17
click at [452, 12] on button "Close" at bounding box center [457, 8] width 35 height 9
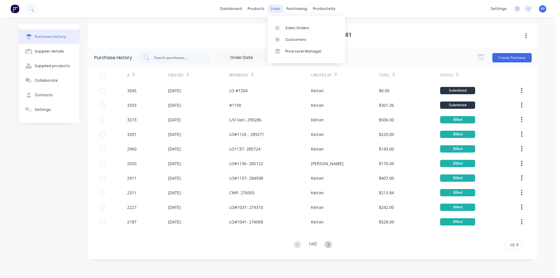
click at [277, 12] on div "sales" at bounding box center [275, 8] width 16 height 9
click at [296, 22] on link "Sales Orders" at bounding box center [306, 28] width 77 height 12
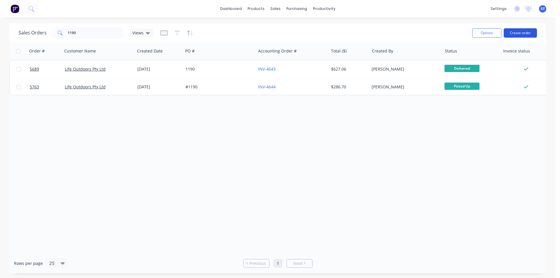
click at [518, 34] on button "Create order" at bounding box center [519, 32] width 33 height 9
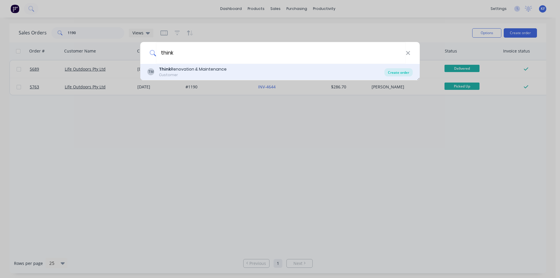
type input "think"
click at [407, 74] on div "Create order" at bounding box center [398, 72] width 28 height 8
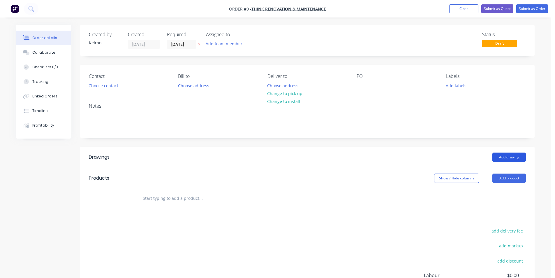
click at [499, 156] on button "Add drawing" at bounding box center [510, 156] width 34 height 9
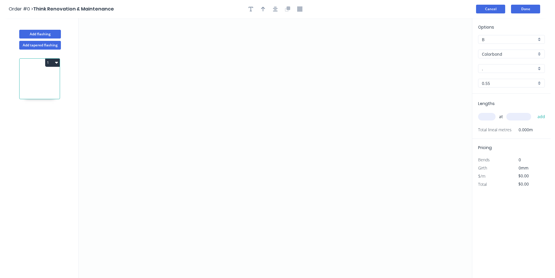
click at [481, 8] on button "Cancel" at bounding box center [490, 9] width 29 height 9
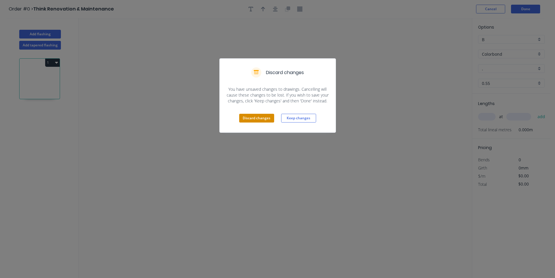
click at [264, 114] on button "Discard changes" at bounding box center [256, 118] width 35 height 9
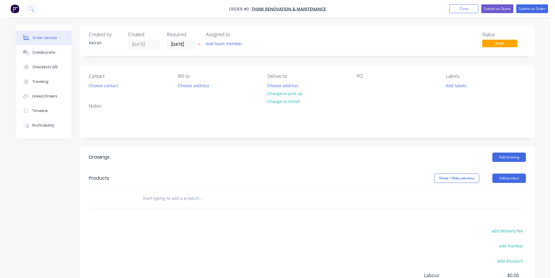
click at [222, 190] on div at bounding box center [241, 198] width 210 height 19
click at [220, 198] on input "text" at bounding box center [201, 198] width 117 height 12
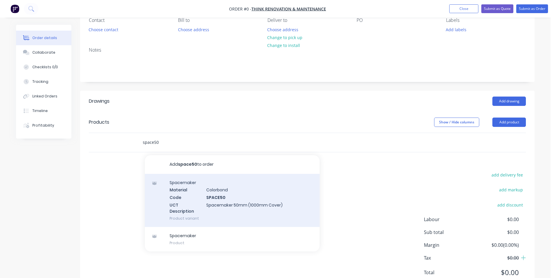
scroll to position [58, 0]
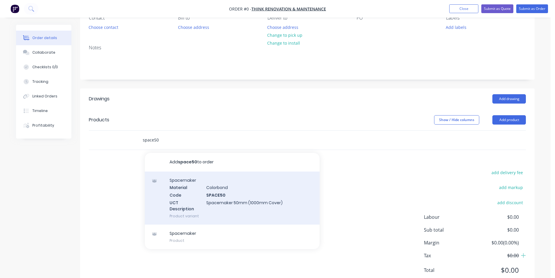
type input "space50"
click at [258, 207] on div "Spacemaker Material Colorbond Code SPACE50 UCT Description Spacemaker 50mm (100…" at bounding box center [232, 197] width 175 height 53
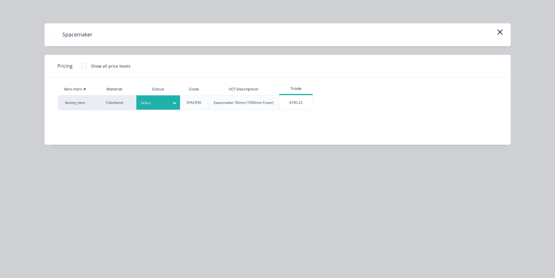
click at [165, 108] on div "Select" at bounding box center [158, 102] width 44 height 14
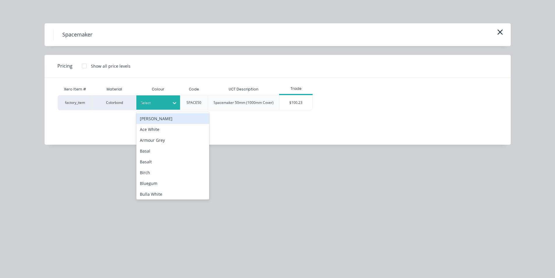
type input "tb"
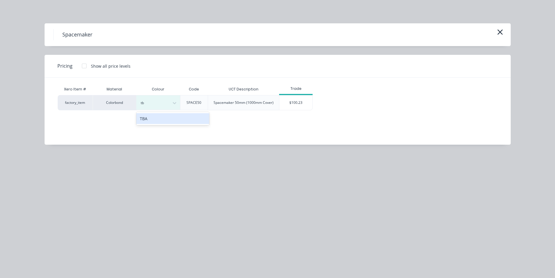
click at [173, 125] on div "TBA" at bounding box center [172, 118] width 73 height 13
click at [170, 119] on div "TBA" at bounding box center [172, 118] width 73 height 11
click at [309, 104] on div "$100.23" at bounding box center [295, 102] width 33 height 15
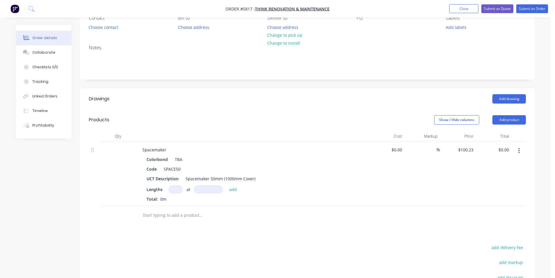
click at [174, 192] on input "text" at bounding box center [175, 189] width 15 height 8
type input "8"
type input "4300"
click at [226, 185] on button "add" at bounding box center [233, 189] width 14 height 8
type input "$3,447.91"
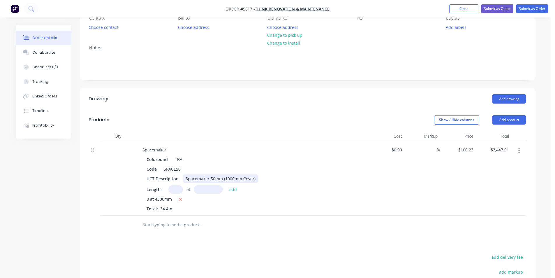
click at [254, 179] on div "Spacemaker 50mm (1000mm Cover)" at bounding box center [220, 178] width 75 height 8
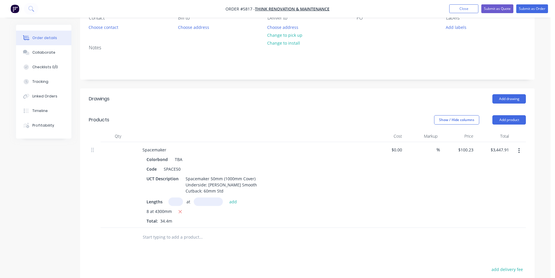
click at [176, 238] on input "text" at bounding box center [201, 237] width 117 height 12
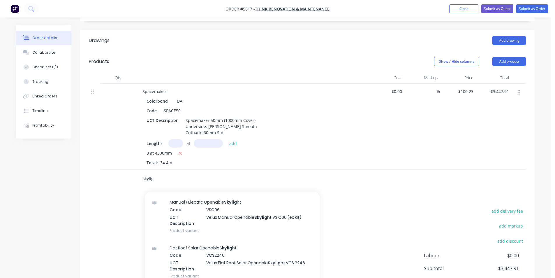
scroll to position [903, 0]
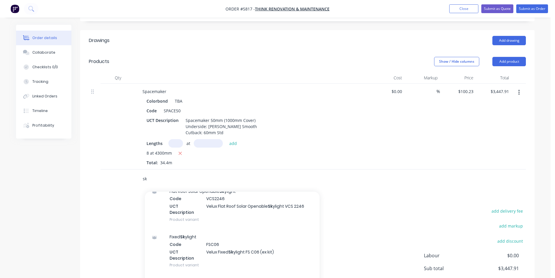
type input "s"
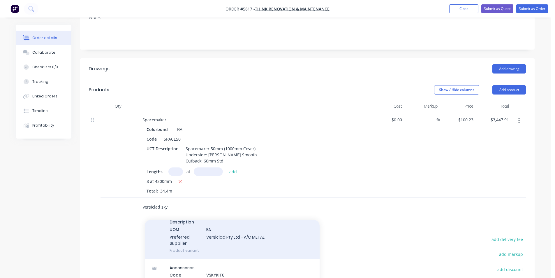
scroll to position [77, 0]
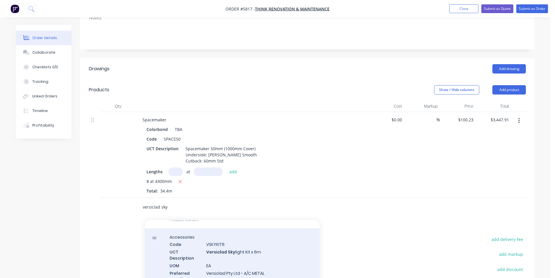
type input "versiclad sky"
click at [265, 258] on div "Accessories Code VSKYKIT6 UCT Description Versiclad Sky light Kit x 6m UOM EA P…" at bounding box center [232, 261] width 175 height 67
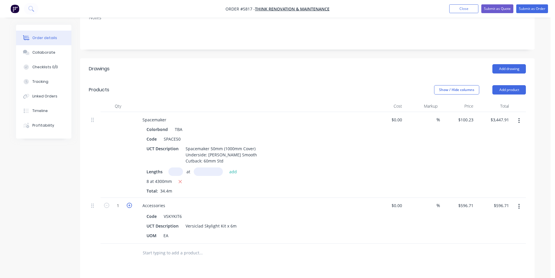
click at [127, 204] on icon "button" at bounding box center [129, 205] width 5 height 5
type input "2"
type input "$1,193.42"
click at [127, 204] on icon "button" at bounding box center [129, 205] width 5 height 5
type input "3"
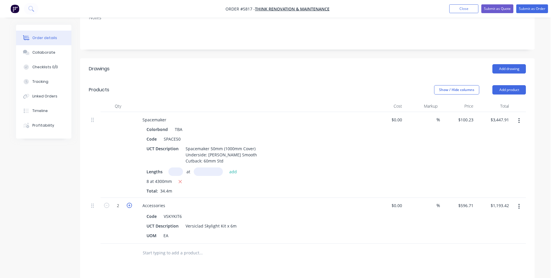
type input "$1,790.13"
click at [237, 226] on div "Versiclad Skylight Kit x 6m" at bounding box center [211, 225] width 56 height 8
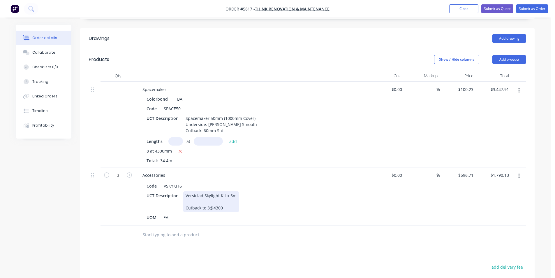
scroll to position [176, 0]
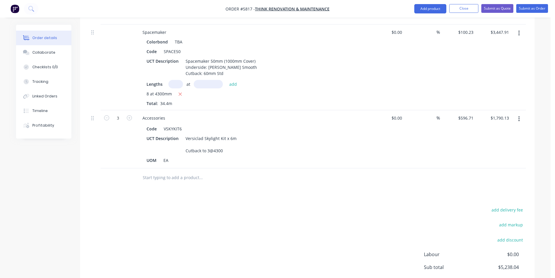
click at [189, 177] on input "text" at bounding box center [201, 178] width 117 height 12
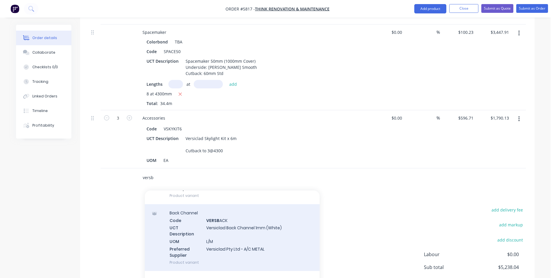
scroll to position [58, 0]
type input "versb"
click at [287, 239] on div "Back Channel Code VERSB ACK UCT Description Versiclad Back Channel 1mm (White) …" at bounding box center [232, 237] width 175 height 67
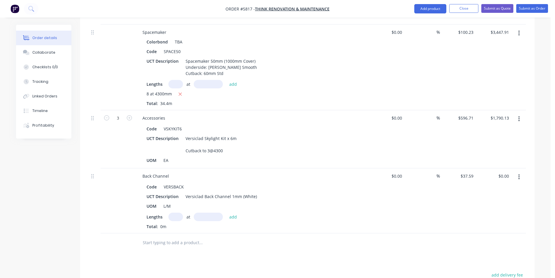
click at [170, 217] on input "text" at bounding box center [175, 216] width 15 height 8
type input "1"
type input "7700"
click at [226, 212] on button "add" at bounding box center [233, 216] width 14 height 8
type input "$289.44"
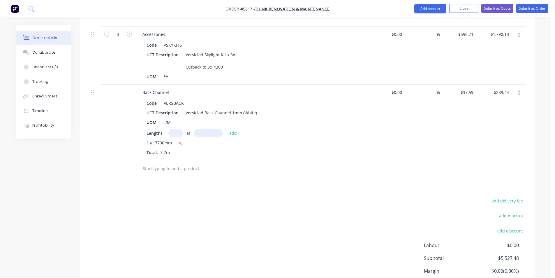
scroll to position [263, 0]
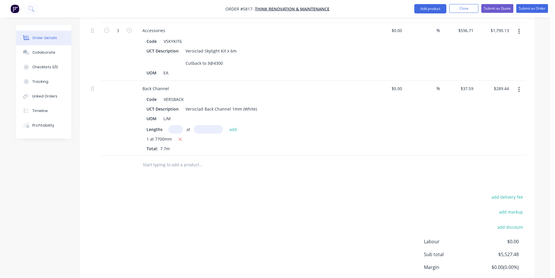
click at [186, 169] on input "text" at bounding box center [201, 165] width 117 height 12
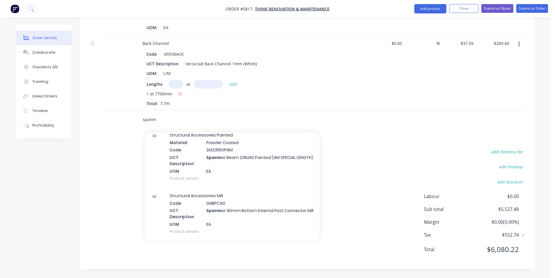
scroll to position [146, 0]
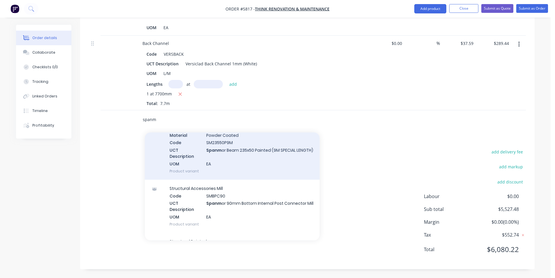
type input "spanm"
click at [292, 165] on div "Structural Accessories Painted Material Powder Coated Code SM23550P9M UCT Descr…" at bounding box center [232, 149] width 175 height 61
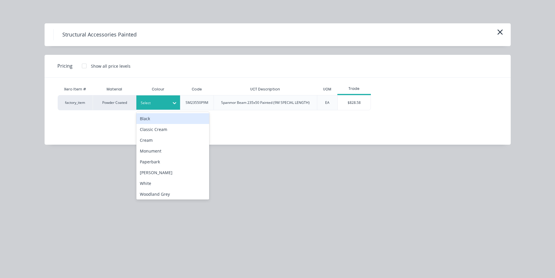
click at [157, 104] on div at bounding box center [154, 103] width 26 height 6
type input "wh"
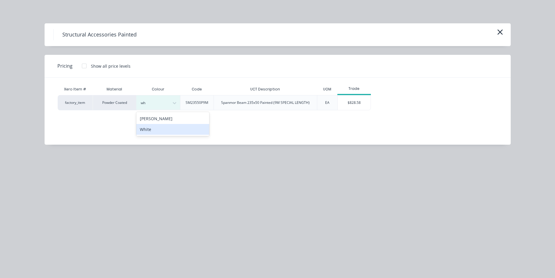
click at [163, 131] on div "White" at bounding box center [172, 129] width 73 height 11
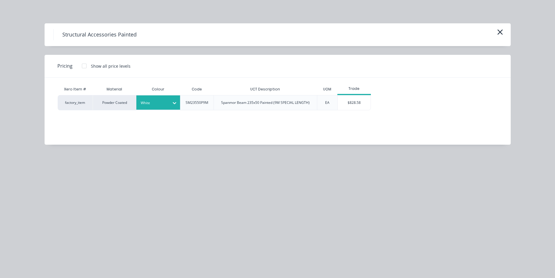
click at [356, 110] on div "Xero Item # Material Colour Code UCT Description UOM Trade factory_item Powder …" at bounding box center [274, 107] width 458 height 58
click at [357, 106] on div "$828.58" at bounding box center [354, 102] width 33 height 15
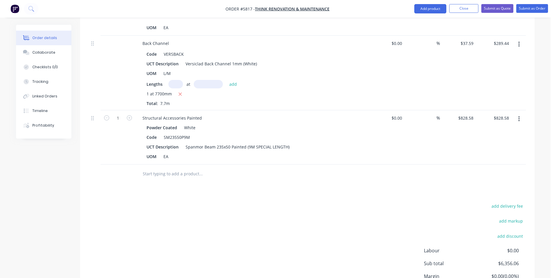
click at [153, 178] on input "text" at bounding box center [201, 174] width 117 height 12
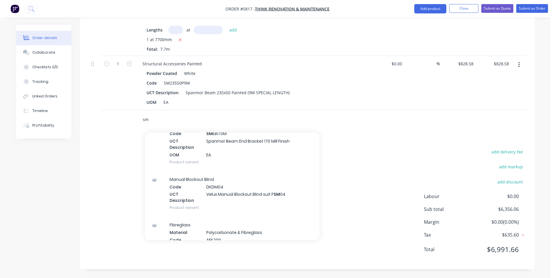
scroll to position [1545, 0]
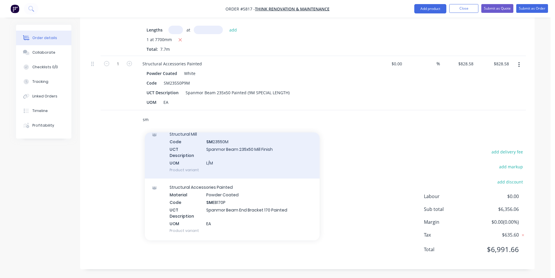
type input "s"
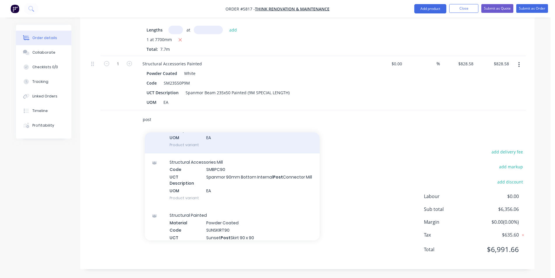
scroll to position [87, 0]
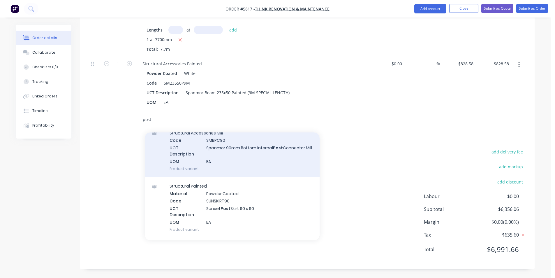
type input "post"
click at [265, 155] on div "Structural Accessories Mill Code SMBPC90 UCT Description Spanmor 90mm Bottom In…" at bounding box center [232, 150] width 175 height 53
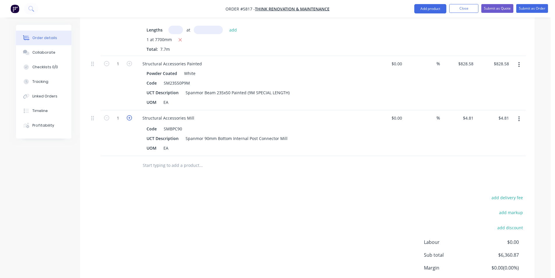
click at [130, 119] on icon "button" at bounding box center [129, 117] width 5 height 5
type input "2"
type input "$9.62"
click at [130, 119] on icon "button" at bounding box center [129, 117] width 5 height 5
type input "3"
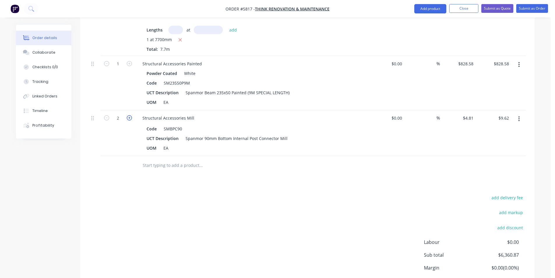
type input "$14.43"
click at [176, 163] on input "text" at bounding box center [201, 165] width 117 height 12
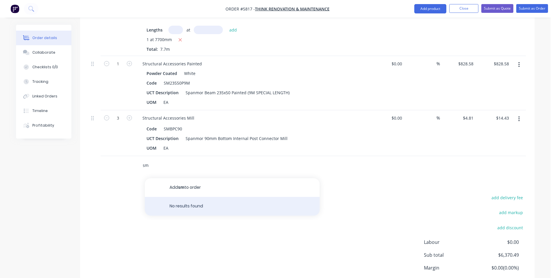
type input "s"
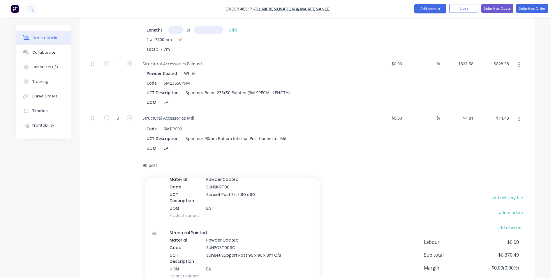
scroll to position [26, 0]
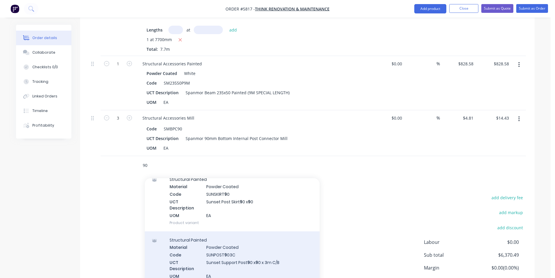
type input "9"
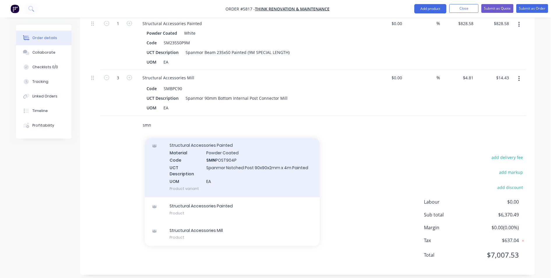
scroll to position [408, 0]
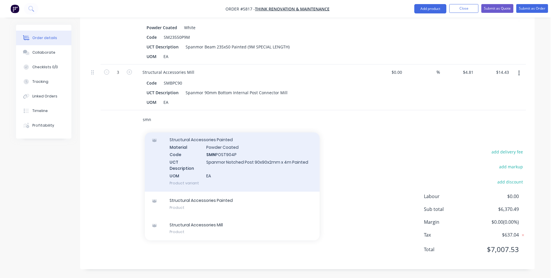
type input "smn"
click at [263, 161] on div "Structural Accessories Painted Material Powder Coated Code SMN POST904P UCT Des…" at bounding box center [232, 161] width 175 height 61
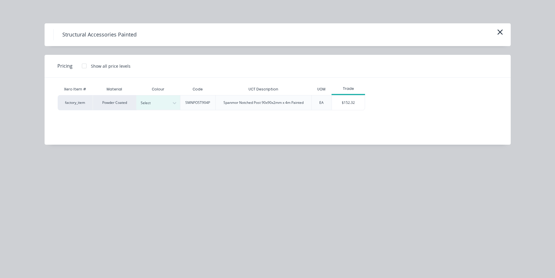
click at [168, 112] on div "Xero Item # Material Colour Code UCT Description UOM Trade factory_item Powder …" at bounding box center [274, 107] width 458 height 58
click at [166, 108] on div "Select" at bounding box center [158, 102] width 44 height 14
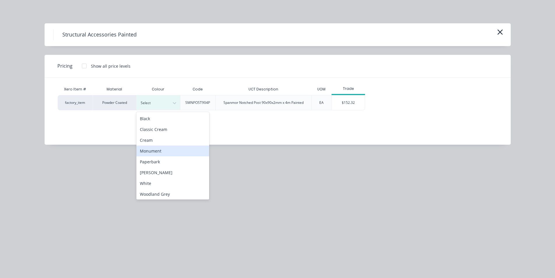
click at [164, 149] on div "Monument" at bounding box center [172, 150] width 73 height 11
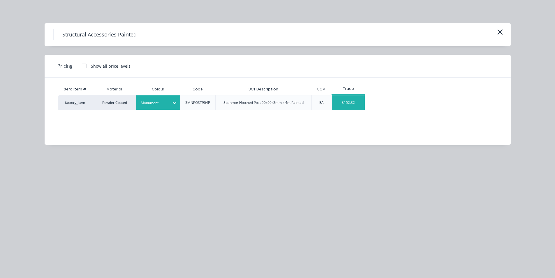
click at [356, 98] on div "$152.32" at bounding box center [348, 102] width 33 height 15
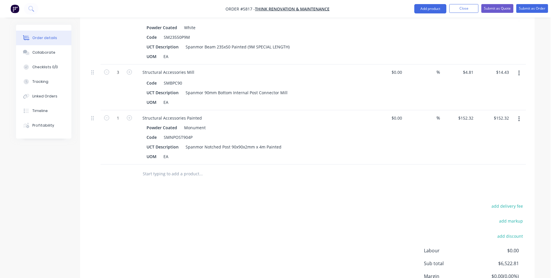
click at [198, 169] on input "text" at bounding box center [201, 174] width 117 height 12
type input "s"
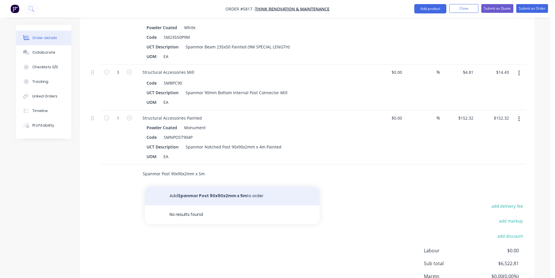
type input "Spanmor Post 90x90x2mm x 5m"
click at [221, 199] on button "Add Spanmor Post 90x90x2mm x 5m to order" at bounding box center [232, 196] width 175 height 19
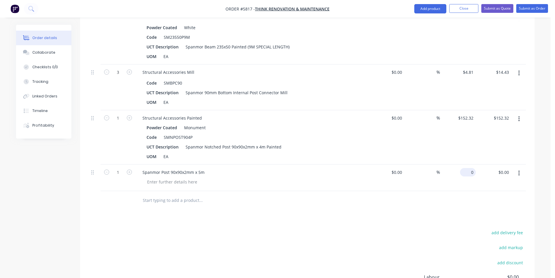
click at [473, 171] on input "0" at bounding box center [468, 172] width 13 height 8
type input "$201.06"
drag, startPoint x: 170, startPoint y: 183, endPoint x: 168, endPoint y: 180, distance: 3.3
click at [170, 183] on div at bounding box center [172, 181] width 59 height 8
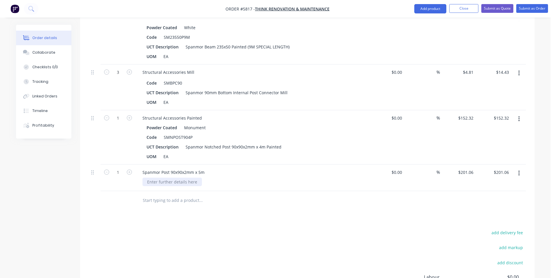
scroll to position [489, 0]
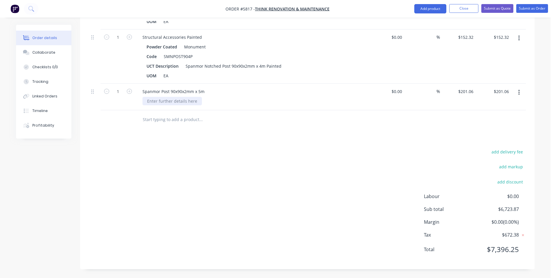
click at [166, 102] on div at bounding box center [172, 101] width 59 height 8
click at [129, 89] on icon "button" at bounding box center [129, 91] width 5 height 5
type input "2"
type input "$402.12"
click at [129, 89] on icon "button" at bounding box center [129, 91] width 5 height 5
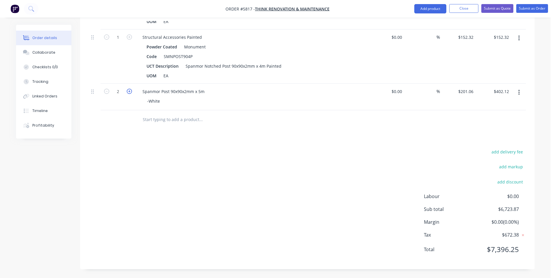
type input "3"
type input "$603.18"
click at [519, 41] on icon "button" at bounding box center [518, 38] width 1 height 6
click at [509, 91] on div "Delete" at bounding box center [498, 88] width 45 height 8
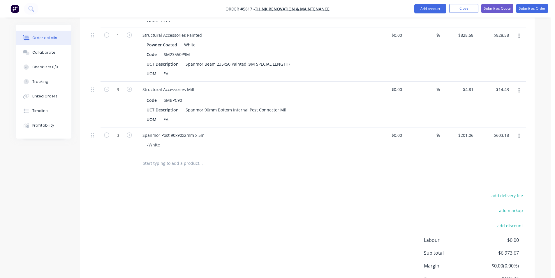
scroll to position [377, 0]
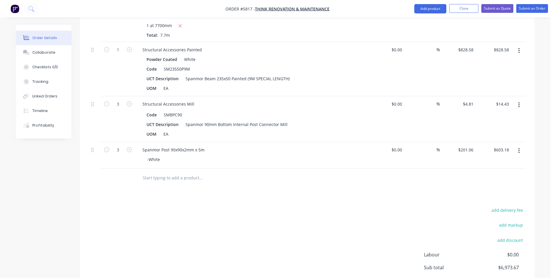
click at [205, 179] on input "text" at bounding box center [201, 178] width 117 height 12
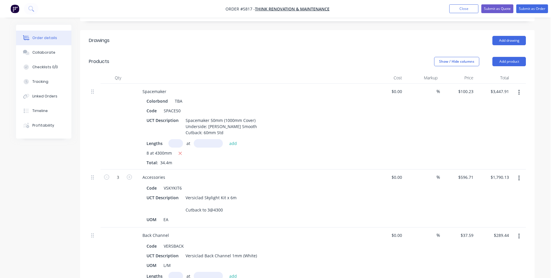
scroll to position [0, 0]
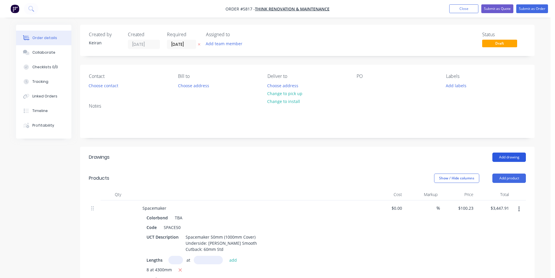
click at [509, 155] on button "Add drawing" at bounding box center [510, 156] width 34 height 9
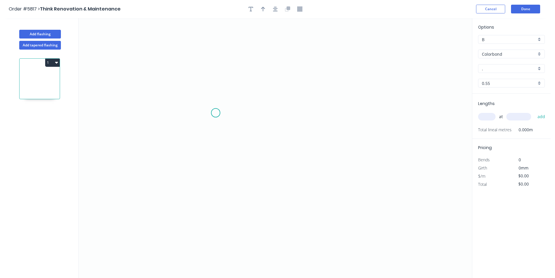
click at [194, 97] on icon "0" at bounding box center [275, 148] width 393 height 260
click at [201, 108] on div "Delete point" at bounding box center [223, 108] width 59 height 12
click at [198, 54] on icon "0" at bounding box center [275, 148] width 393 height 260
click at [233, 52] on icon "0" at bounding box center [275, 148] width 393 height 260
click at [224, 224] on icon "0 ?" at bounding box center [275, 148] width 393 height 260
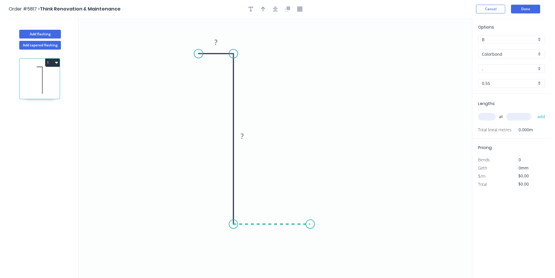
click at [311, 224] on icon "0 ? ?" at bounding box center [275, 148] width 393 height 260
click at [311, 224] on circle at bounding box center [311, 223] width 9 height 9
click at [326, 239] on div "Crush & Fold" at bounding box center [340, 238] width 59 height 12
click at [222, 45] on rect at bounding box center [216, 42] width 19 height 12
click at [218, 43] on rect at bounding box center [216, 42] width 12 height 8
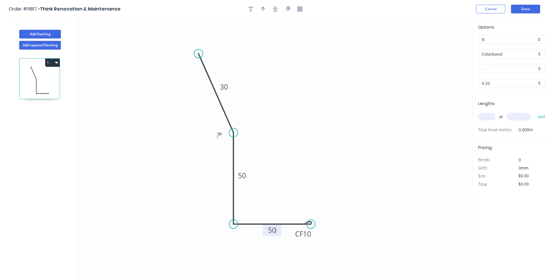
drag, startPoint x: 234, startPoint y: 69, endPoint x: 233, endPoint y: 133, distance: 63.2
click at [233, 133] on circle at bounding box center [233, 132] width 9 height 9
type input "$10.54"
drag, startPoint x: 199, startPoint y: 57, endPoint x: 201, endPoint y: 133, distance: 76.1
click at [201, 133] on circle at bounding box center [200, 132] width 9 height 9
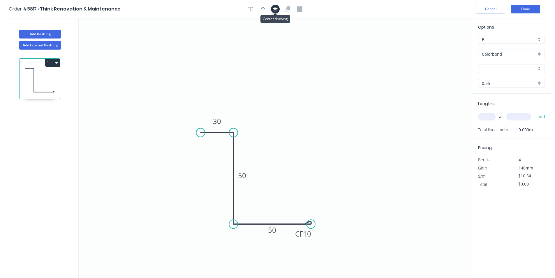
click at [274, 12] on button "button" at bounding box center [275, 9] width 9 height 9
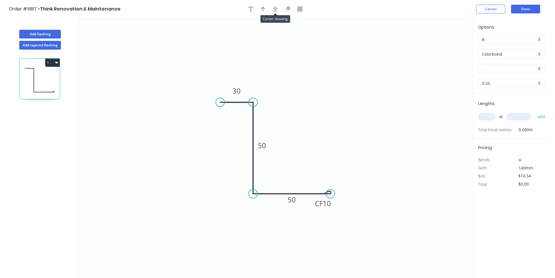
click at [268, 10] on div at bounding box center [275, 9] width 61 height 9
click at [266, 9] on button "button" at bounding box center [263, 9] width 9 height 9
click at [214, 165] on icon at bounding box center [213, 157] width 5 height 19
click at [505, 68] on input "." at bounding box center [509, 69] width 54 height 6
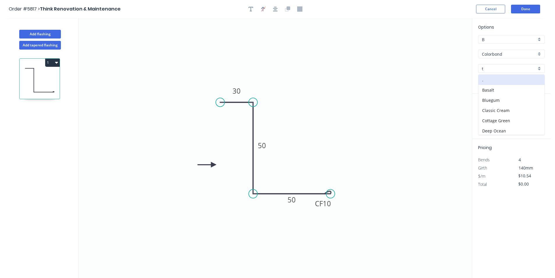
type input "tb"
click at [532, 69] on input "tb" at bounding box center [509, 69] width 54 height 6
click at [525, 71] on input "tb" at bounding box center [509, 69] width 54 height 6
click at [510, 81] on div "." at bounding box center [512, 80] width 66 height 10
type input "."
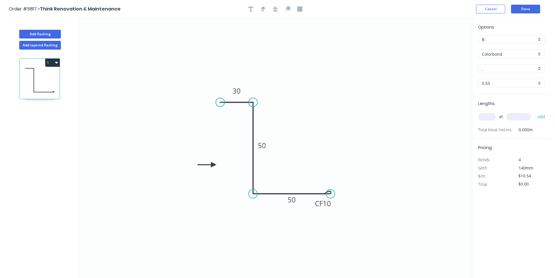
click at [492, 115] on input "text" at bounding box center [486, 117] width 17 height 8
type input "1"
type input "7700"
click at [535, 112] on button "add" at bounding box center [542, 117] width 14 height 10
type input "$81.16"
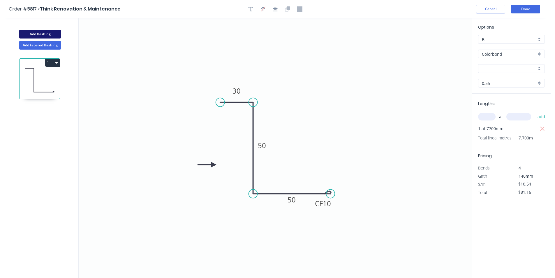
click at [50, 33] on button "Add flashing" at bounding box center [40, 34] width 42 height 9
type input "$0.00"
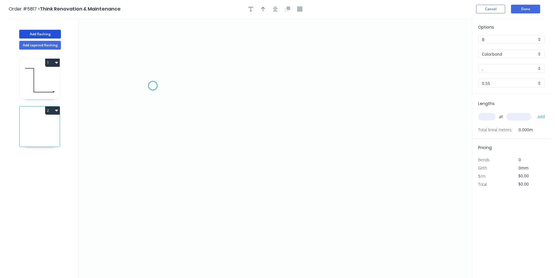
click at [153, 86] on icon "0" at bounding box center [275, 148] width 393 height 260
click at [178, 68] on icon at bounding box center [165, 77] width 25 height 18
click at [388, 76] on icon "0 ?" at bounding box center [275, 148] width 393 height 260
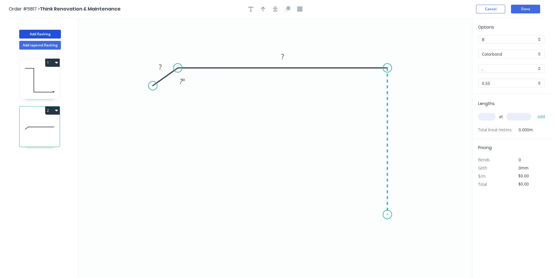
click at [386, 214] on icon "0 ? ? ? º" at bounding box center [275, 148] width 393 height 260
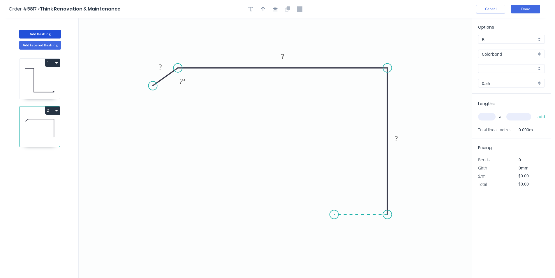
click at [334, 212] on icon "0 ? ? ? ? º" at bounding box center [275, 148] width 393 height 260
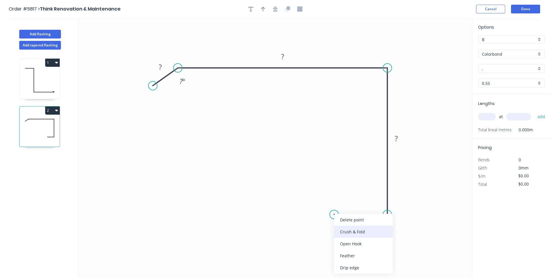
click at [349, 231] on div "Crush & Fold" at bounding box center [363, 232] width 59 height 12
drag, startPoint x: 347, startPoint y: 232, endPoint x: 347, endPoint y: 229, distance: 3.5
click at [347, 232] on div "Flip bend" at bounding box center [365, 234] width 59 height 12
click at [161, 68] on tspan "?" at bounding box center [160, 67] width 3 height 10
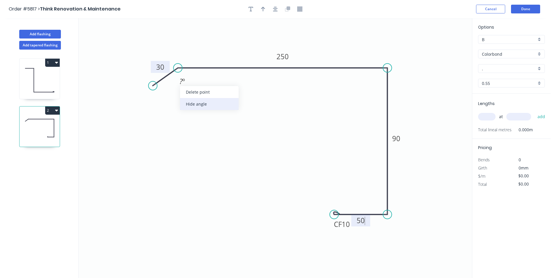
click at [201, 103] on div "Hide angle" at bounding box center [209, 104] width 59 height 12
type input "$21.92"
click at [278, 8] on button "button" at bounding box center [275, 9] width 9 height 9
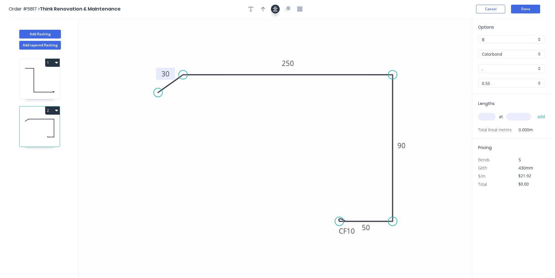
click at [264, 10] on icon "button" at bounding box center [263, 8] width 4 height 5
click at [444, 48] on icon "0 30 250 90 CF 10 50" at bounding box center [275, 148] width 393 height 260
click at [443, 48] on icon at bounding box center [442, 40] width 5 height 19
click at [442, 47] on icon at bounding box center [442, 41] width 5 height 19
drag, startPoint x: 442, startPoint y: 47, endPoint x: 463, endPoint y: 101, distance: 58.5
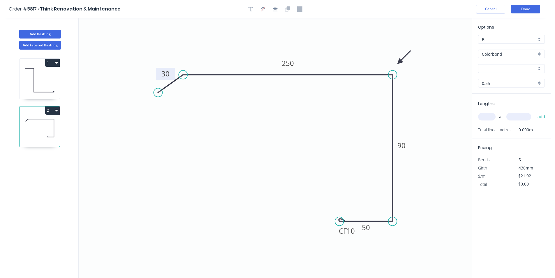
click at [400, 62] on icon at bounding box center [404, 57] width 17 height 17
click at [491, 119] on input "text" at bounding box center [486, 117] width 17 height 8
type input "2"
type input "4500"
click at [535, 112] on button "add" at bounding box center [542, 117] width 14 height 10
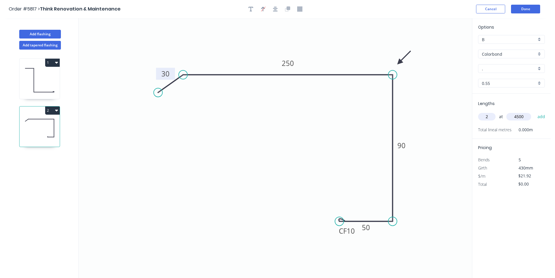
type input "$197.28"
click at [540, 11] on button "Done" at bounding box center [525, 9] width 29 height 9
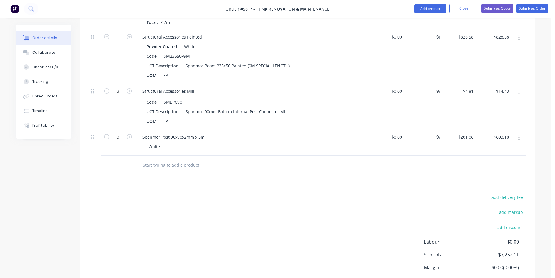
scroll to position [495, 0]
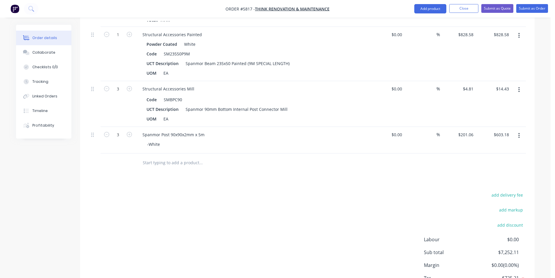
click at [187, 168] on input "text" at bounding box center [201, 163] width 117 height 12
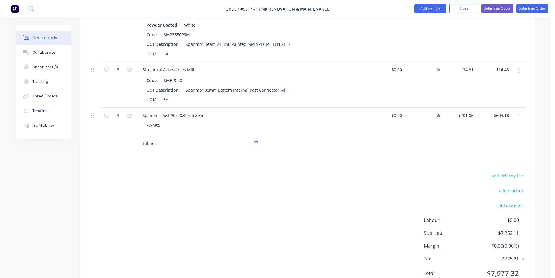
scroll to position [539, 0]
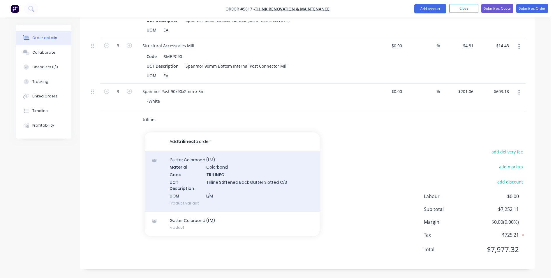
type input "trilinec"
click at [228, 175] on div "Gutter Colorbond (LM) Material Colorbond Code TRILINEC UCT Description Triline …" at bounding box center [232, 181] width 175 height 61
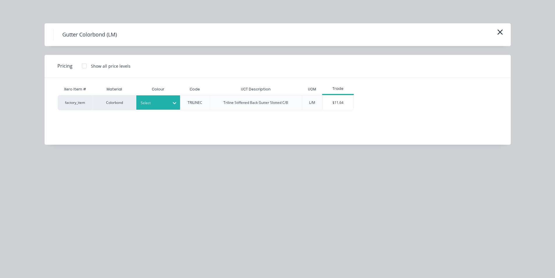
click at [157, 104] on div at bounding box center [154, 103] width 26 height 6
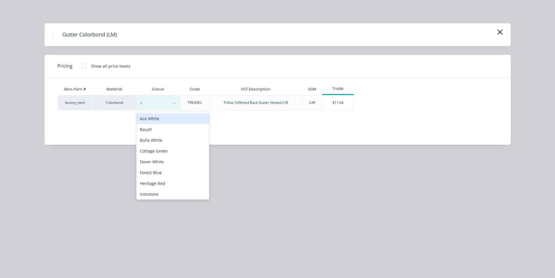
type input "tb"
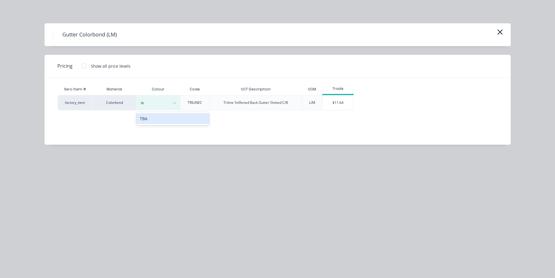
click at [164, 122] on div "TBA" at bounding box center [172, 118] width 73 height 11
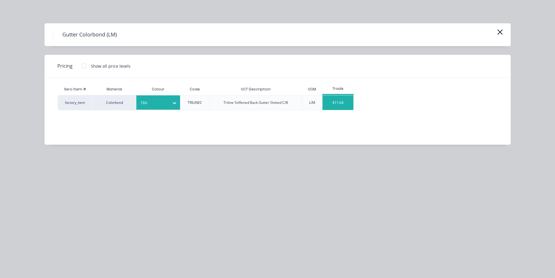
click at [334, 104] on div "$11.64" at bounding box center [338, 102] width 31 height 15
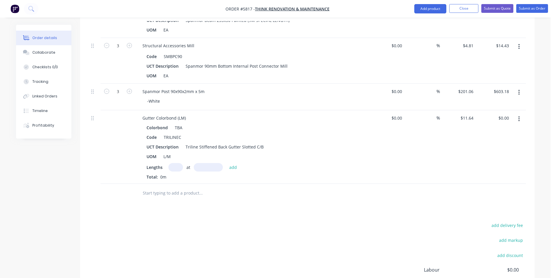
click at [179, 165] on input "text" at bounding box center [175, 167] width 15 height 8
type input "1"
type input "7700"
click at [226, 163] on button "add" at bounding box center [233, 167] width 14 height 8
type input "$89.63"
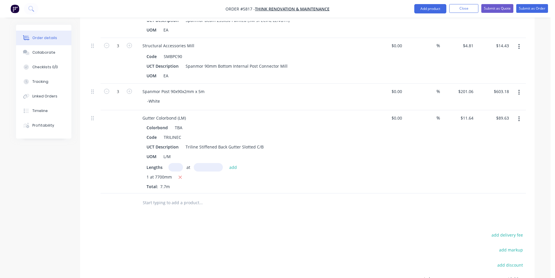
click at [207, 204] on input "text" at bounding box center [201, 203] width 117 height 12
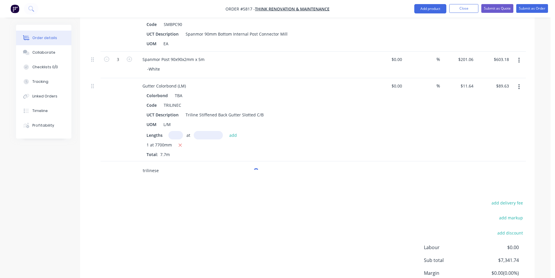
scroll to position [597, 0]
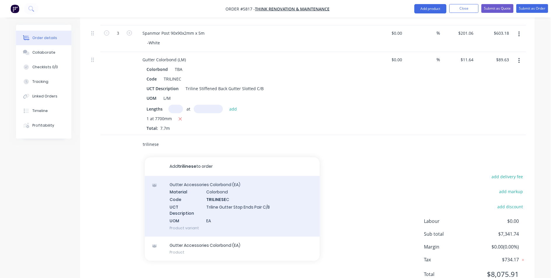
type input "trilinese"
click at [265, 208] on div "Gutter Accessories Colorbond (EA) Material Colorbond Code TRILINESE C UCT Descr…" at bounding box center [232, 206] width 175 height 61
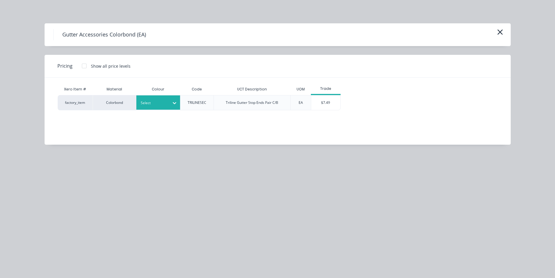
click at [163, 106] on div at bounding box center [154, 103] width 26 height 6
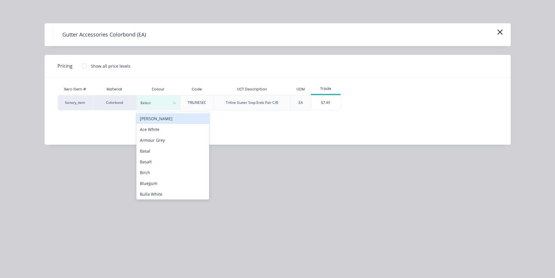
type input "tb"
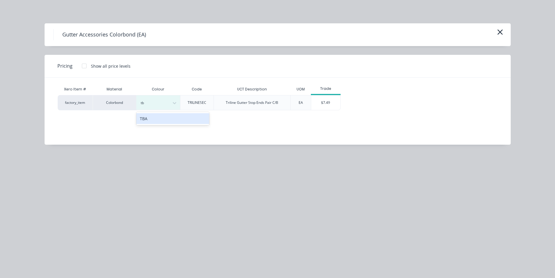
click at [166, 123] on div "TBA" at bounding box center [172, 118] width 73 height 11
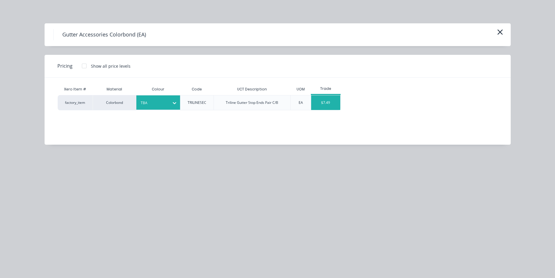
click at [330, 101] on div "$7.49" at bounding box center [325, 102] width 29 height 15
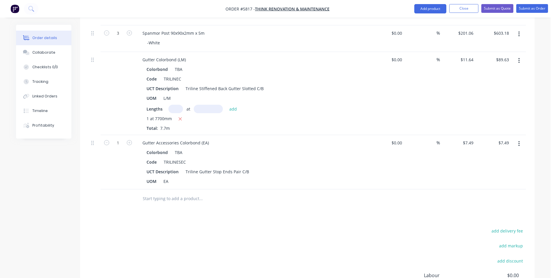
click at [170, 199] on input "text" at bounding box center [201, 199] width 117 height 12
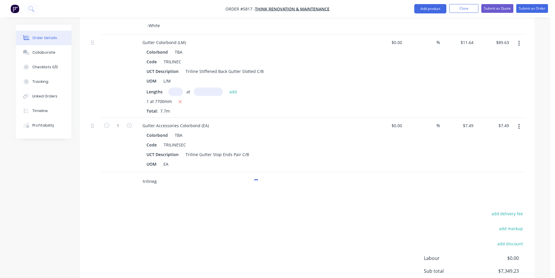
scroll to position [626, 0]
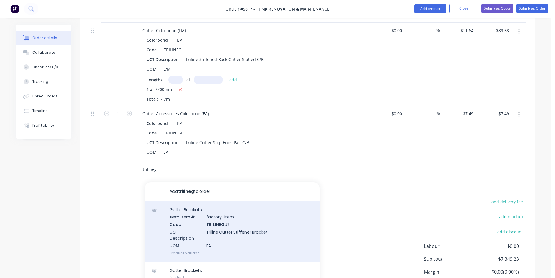
type input "trilineg"
click at [242, 221] on div "Gutter Brackets Xero Item # factory_item Code TRILINEG US UCT Description Trili…" at bounding box center [232, 231] width 175 height 61
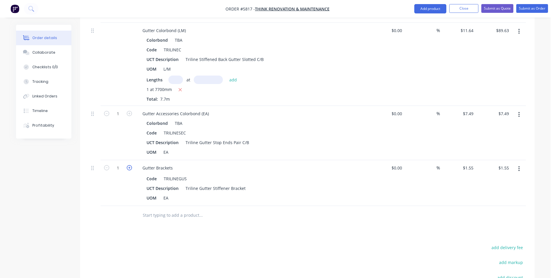
click at [130, 168] on icon "button" at bounding box center [129, 167] width 5 height 5
type input "2"
type input "$3.10"
click at [130, 168] on icon "button" at bounding box center [129, 167] width 5 height 5
type input "3"
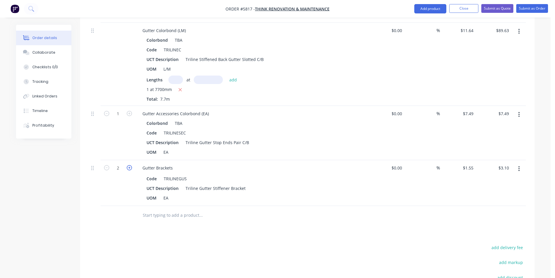
type input "$4.65"
click at [129, 168] on icon "button" at bounding box center [129, 167] width 5 height 5
type input "4"
type input "$6.20"
click at [129, 168] on icon "button" at bounding box center [129, 167] width 5 height 5
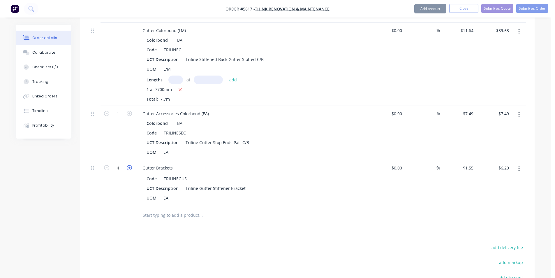
type input "5"
type input "$7.75"
click at [129, 168] on icon "button" at bounding box center [129, 167] width 5 height 5
type input "6"
type input "$9.30"
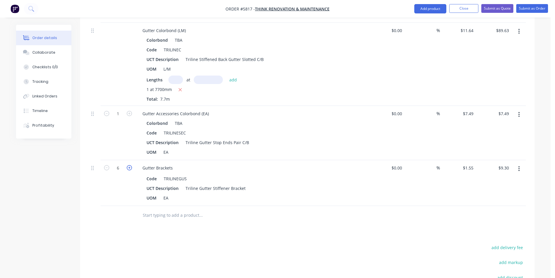
click at [129, 168] on icon "button" at bounding box center [129, 167] width 5 height 5
type input "7"
type input "$10.85"
click at [129, 168] on icon "button" at bounding box center [129, 167] width 5 height 5
type input "8"
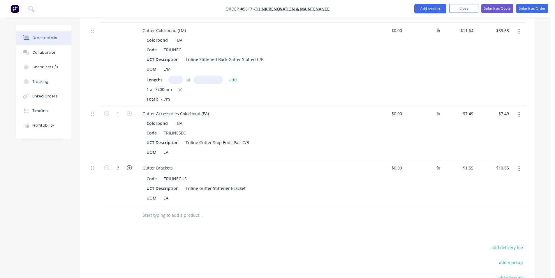
type input "$12.40"
click at [129, 168] on icon "button" at bounding box center [129, 167] width 5 height 5
type input "9"
type input "$13.95"
click at [129, 168] on icon "button" at bounding box center [129, 167] width 5 height 5
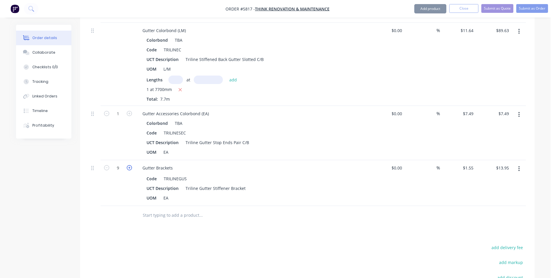
type input "10"
type input "$15.50"
click at [222, 208] on div at bounding box center [241, 215] width 210 height 19
click at [187, 211] on input "text" at bounding box center [201, 215] width 117 height 12
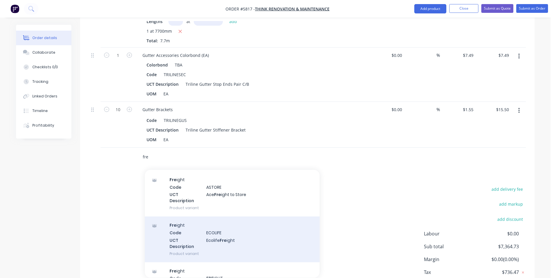
scroll to position [117, 0]
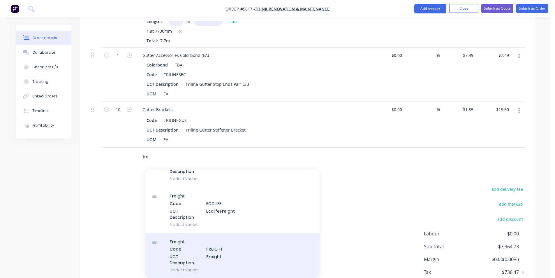
type input "fre"
click at [243, 252] on div "Fre ight Code FRE IGHT UCT Description Fre ight Product variant" at bounding box center [232, 255] width 175 height 45
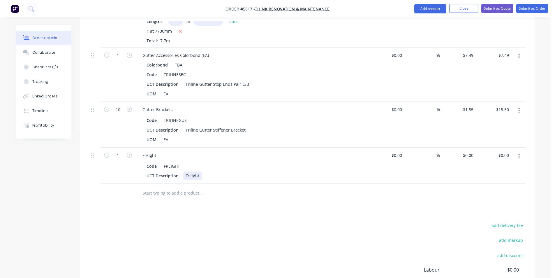
click at [201, 177] on div "UCT Description Freight" at bounding box center [250, 175] width 213 height 8
click at [468, 155] on div "0 $0.00" at bounding box center [468, 155] width 16 height 8
type input "$180.00"
click at [515, 221] on button "add delivery fee" at bounding box center [507, 225] width 38 height 8
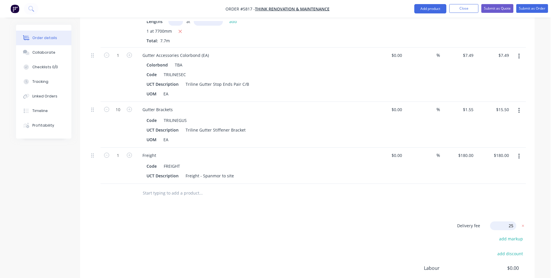
type input "250"
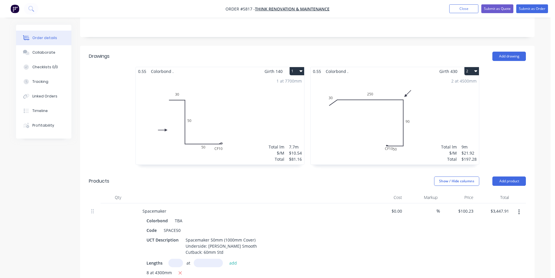
scroll to position [0, 0]
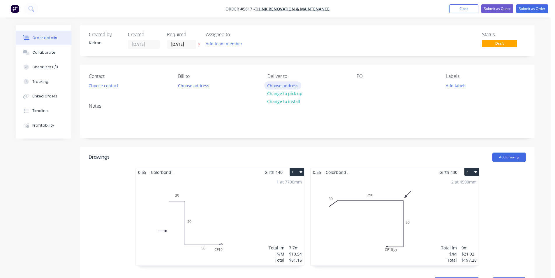
click at [288, 87] on button "Choose address" at bounding box center [282, 85] width 37 height 8
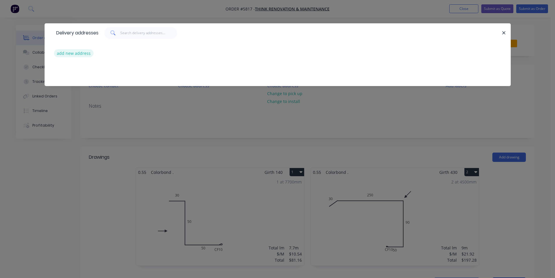
click at [86, 53] on button "add new address" at bounding box center [74, 53] width 40 height 8
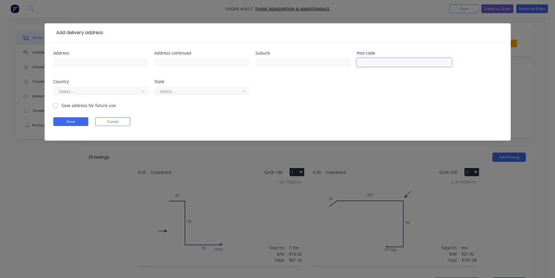
click at [377, 63] on input "text" at bounding box center [404, 62] width 95 height 9
click at [311, 61] on input "text" at bounding box center [303, 62] width 95 height 9
type input "[PERSON_NAME]"
click at [71, 127] on form "Address Address continued Suburb Miranda Post code Country Select... State Sele…" at bounding box center [277, 95] width 449 height 89
click at [70, 126] on form "Address Address continued Suburb Miranda Post code Country Select... State Sele…" at bounding box center [277, 95] width 449 height 89
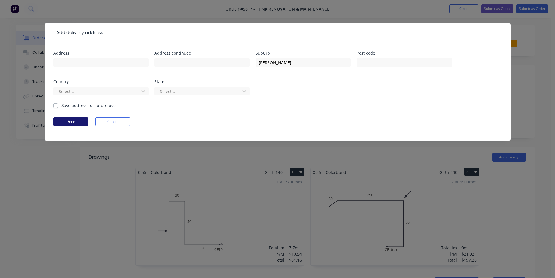
click at [70, 122] on button "Done" at bounding box center [70, 121] width 35 height 9
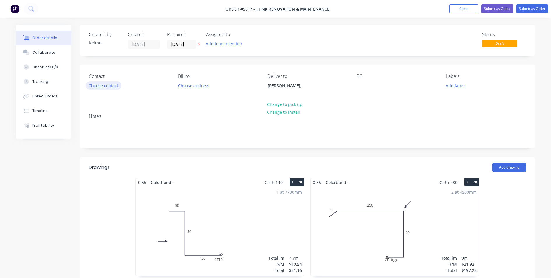
click at [101, 88] on button "Choose contact" at bounding box center [104, 85] width 36 height 8
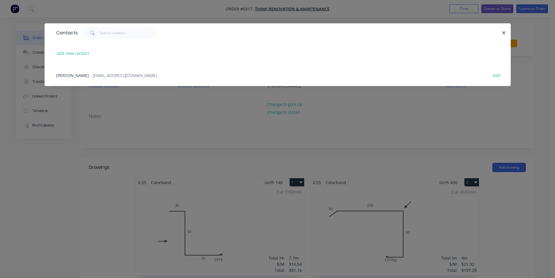
click at [101, 78] on div "[PERSON_NAME] - [EMAIL_ADDRESS][DOMAIN_NAME] -" at bounding box center [107, 75] width 103 height 6
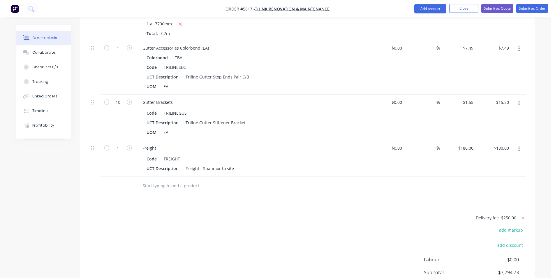
scroll to position [771, 0]
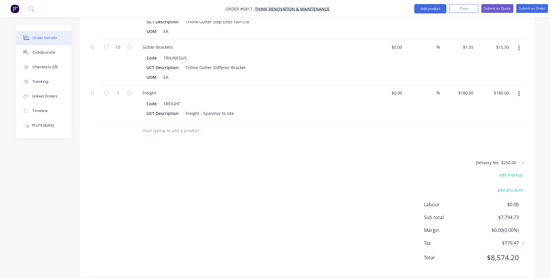
click at [173, 125] on input "text" at bounding box center [201, 131] width 117 height 12
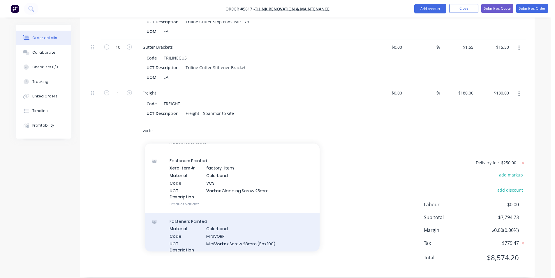
scroll to position [29, 0]
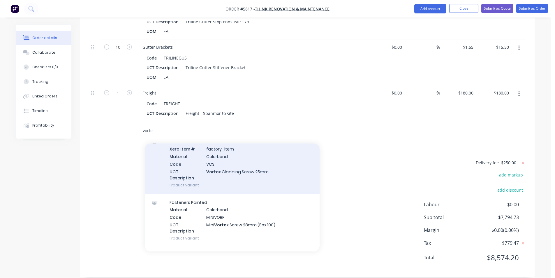
type input "vorte"
click at [258, 156] on div "Fasteners Painted Xero Item # factory_item Material Colorbond Code VCS UCT Desc…" at bounding box center [232, 163] width 175 height 61
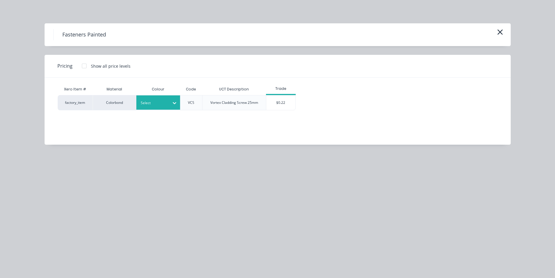
click at [176, 102] on icon at bounding box center [174, 103] width 3 height 2
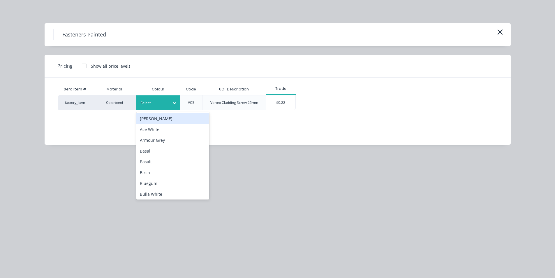
type input "tb"
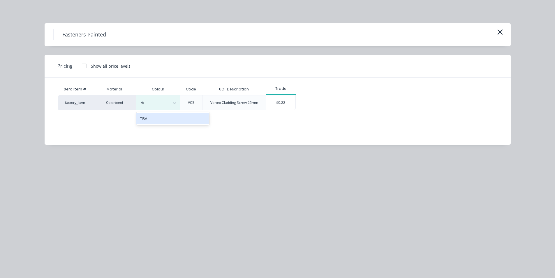
click at [173, 117] on div "TBA" at bounding box center [172, 118] width 73 height 11
click at [277, 100] on div "$0.22" at bounding box center [280, 102] width 29 height 15
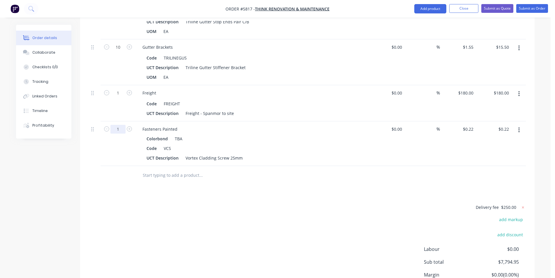
click at [113, 125] on input "1" at bounding box center [117, 129] width 15 height 9
type input "200"
type input "$44.00"
click at [197, 172] on div at bounding box center [241, 175] width 210 height 19
click at [194, 169] on input "text" at bounding box center [201, 175] width 117 height 12
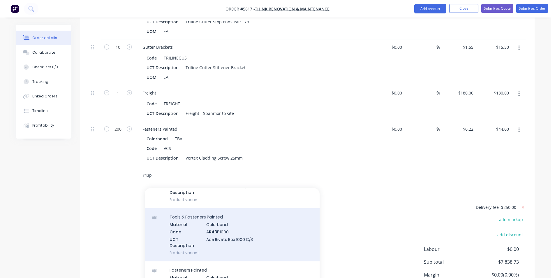
scroll to position [146, 0]
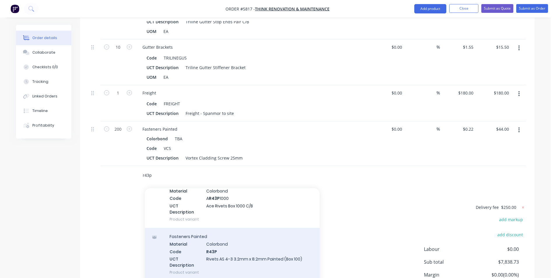
type input "r43p"
click at [222, 242] on div "Fasteners Painted Material Colorbond Code R43P UCT Description Rivets AS 4-3 3.…" at bounding box center [232, 254] width 175 height 53
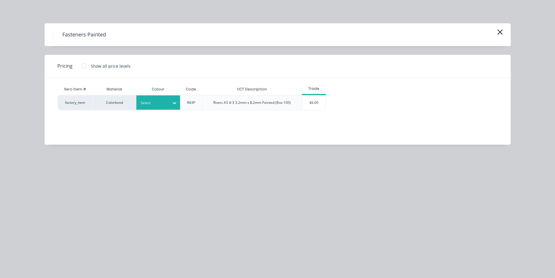
click at [154, 104] on div at bounding box center [154, 103] width 26 height 6
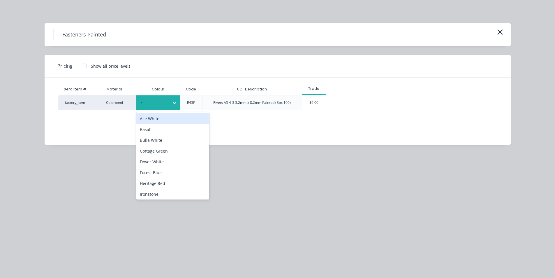
type input "tb"
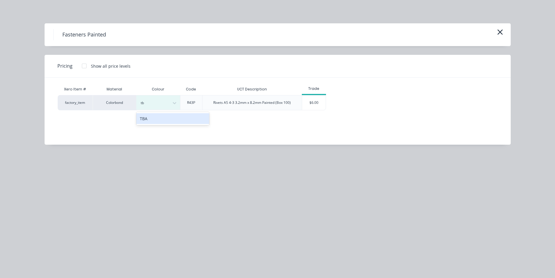
click at [167, 119] on div "TBA" at bounding box center [172, 118] width 73 height 11
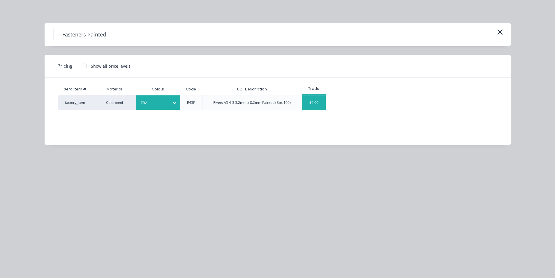
click at [316, 108] on div "$6.00" at bounding box center [314, 102] width 24 height 15
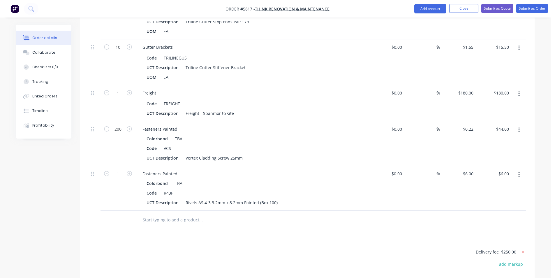
click at [167, 214] on input "text" at bounding box center [201, 220] width 117 height 12
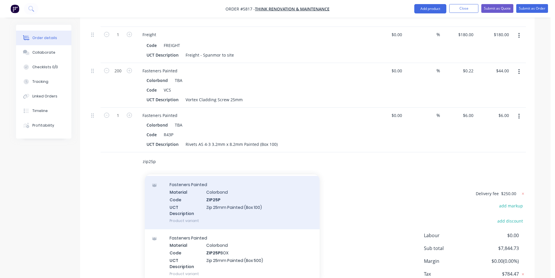
type input "zip25p"
click at [275, 205] on div "Fasteners Painted Material Colorbond Code ZIP25P UCT Description Zip 25mm Paint…" at bounding box center [232, 202] width 175 height 53
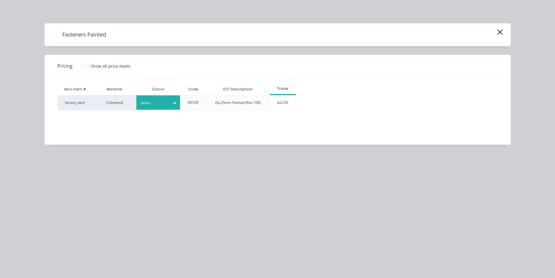
click at [162, 102] on div at bounding box center [154, 103] width 26 height 6
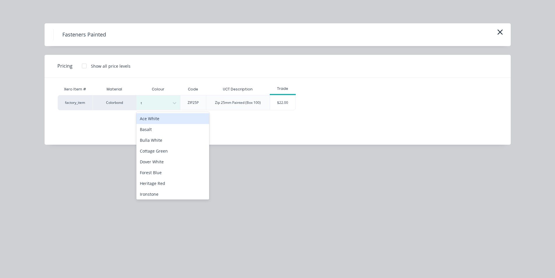
type input "tb"
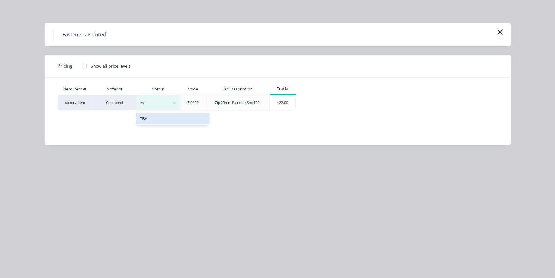
click at [164, 118] on div "TBA" at bounding box center [172, 118] width 73 height 11
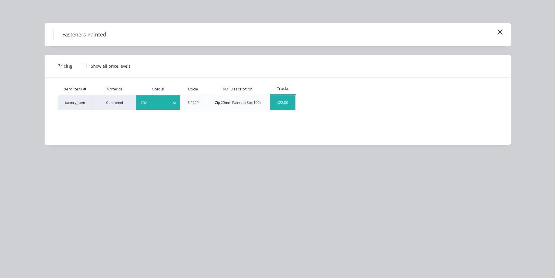
click at [285, 101] on div "$22.00" at bounding box center [282, 102] width 25 height 15
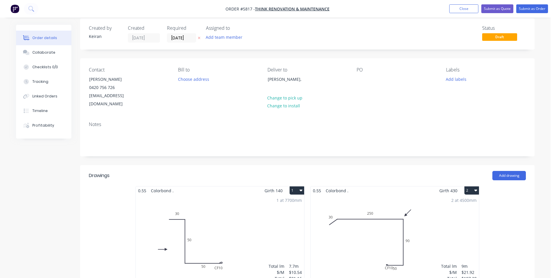
scroll to position [0, 0]
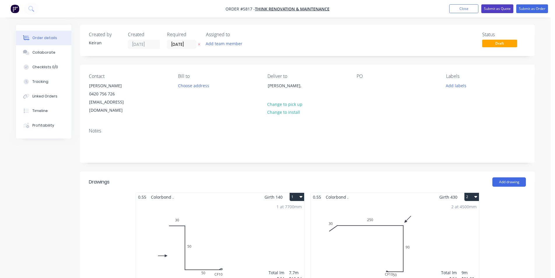
click at [500, 8] on button "Submit as Quote" at bounding box center [497, 8] width 32 height 9
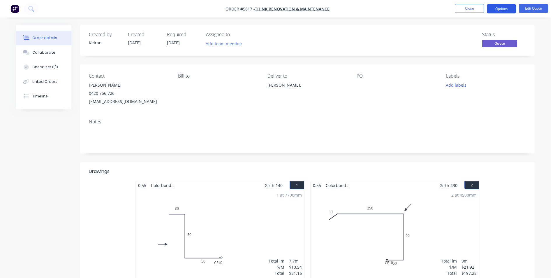
click at [498, 9] on button "Options" at bounding box center [501, 8] width 29 height 9
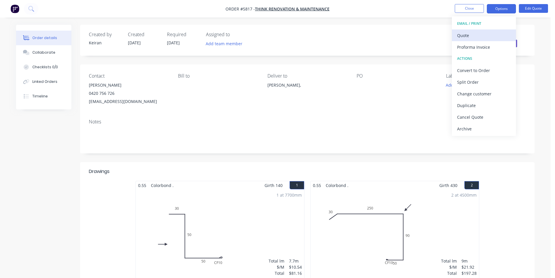
click at [465, 36] on div "Quote" at bounding box center [484, 35] width 54 height 8
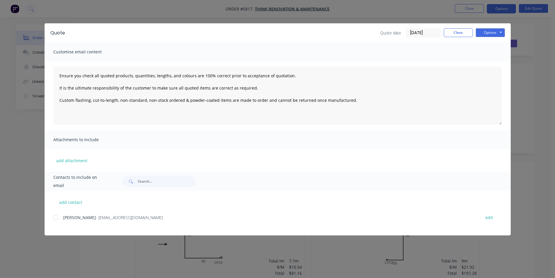
click at [55, 221] on div at bounding box center [56, 218] width 12 height 12
click at [497, 25] on div "Quote Quote date [DATE] Close Options Preview Print Email" at bounding box center [278, 32] width 466 height 19
click at [498, 32] on button "Options" at bounding box center [490, 32] width 29 height 9
click at [486, 66] on button "Email" at bounding box center [494, 62] width 37 height 10
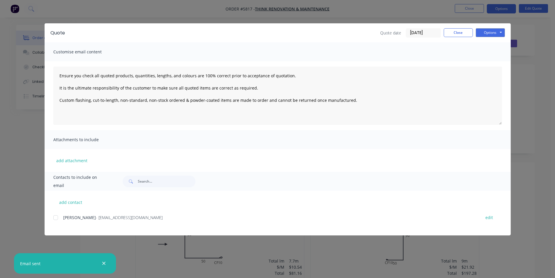
click at [105, 262] on icon "button" at bounding box center [104, 263] width 4 height 5
type textarea "Ensure you check all quoted products, quantities, lengths, and colours are 100%…"
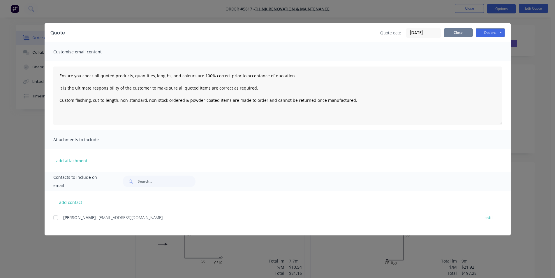
click at [465, 31] on button "Close" at bounding box center [458, 32] width 29 height 9
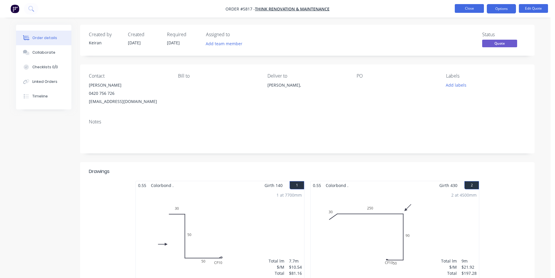
click at [462, 9] on button "Close" at bounding box center [469, 8] width 29 height 9
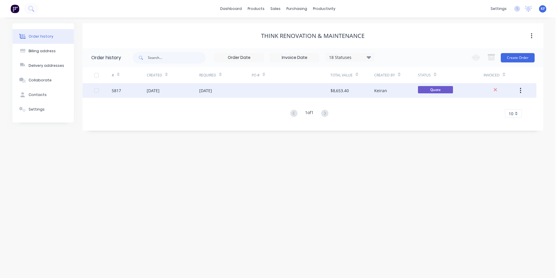
click at [246, 90] on div "[DATE]" at bounding box center [225, 90] width 52 height 15
